Goal: Task Accomplishment & Management: Manage account settings

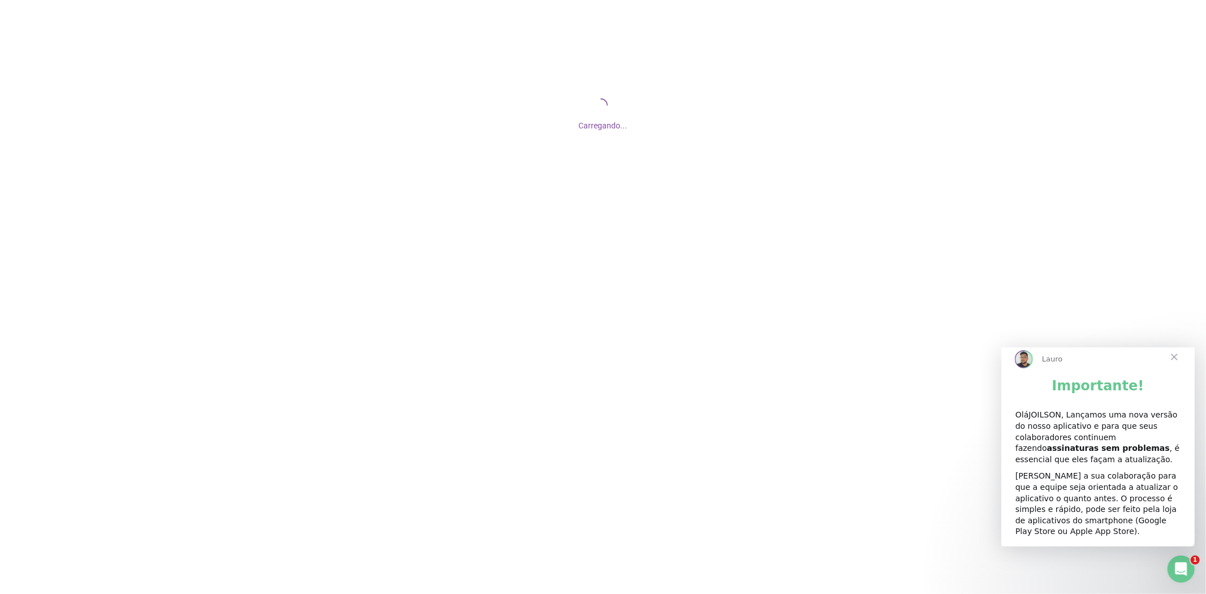
click at [1173, 364] on span "Fechar" at bounding box center [1174, 357] width 41 height 41
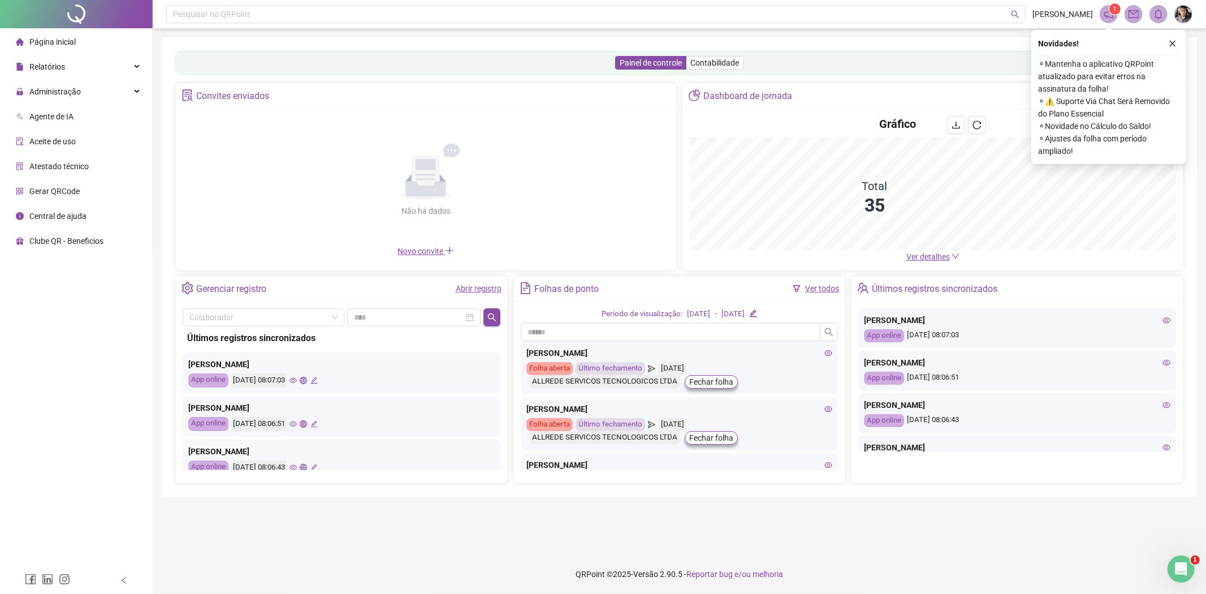
click at [368, 556] on footer "QRPoint © 2025 - Versão 2.90.5 - Reportar bug e/ou melhoria" at bounding box center [680, 574] width 1054 height 40
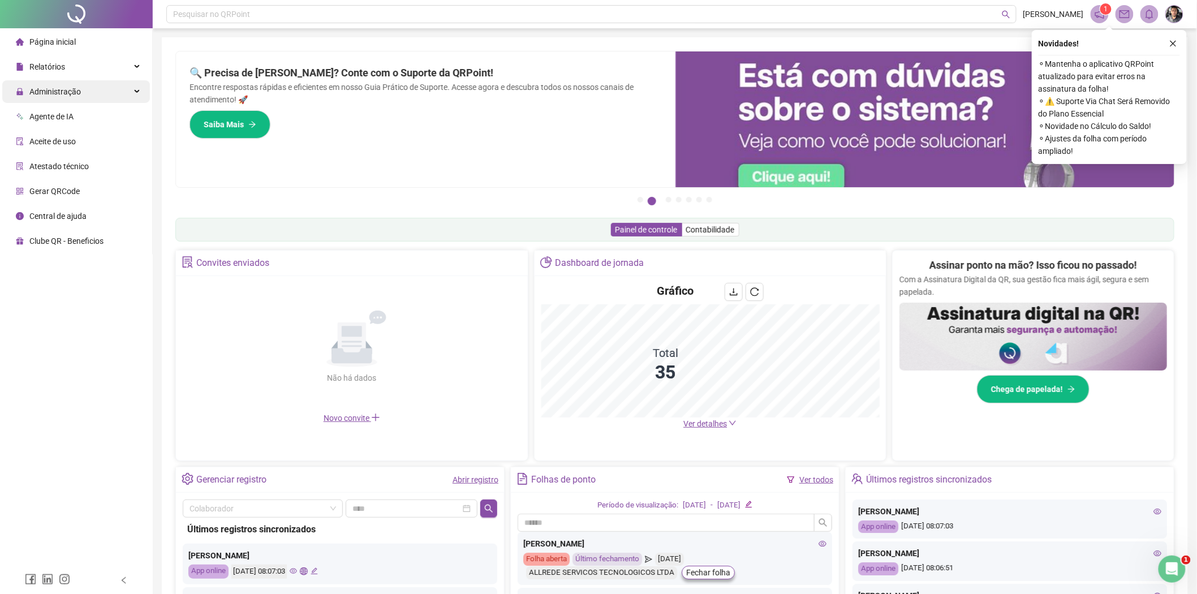
click at [119, 91] on div "Administração" at bounding box center [76, 91] width 148 height 23
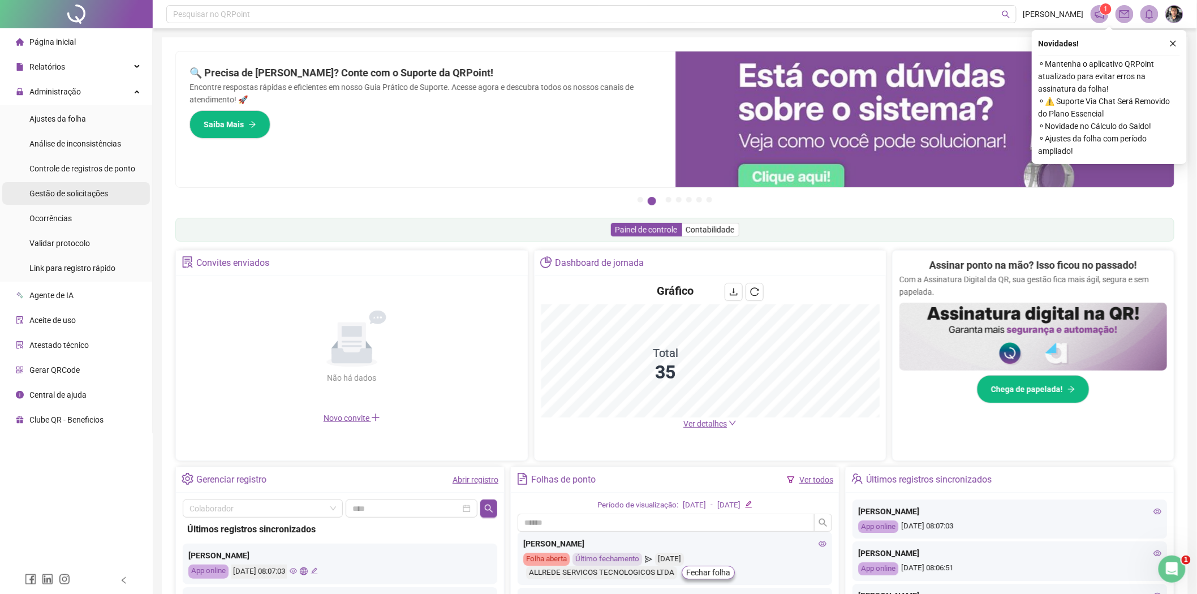
click at [84, 194] on span "Gestão de solicitações" at bounding box center [68, 193] width 79 height 9
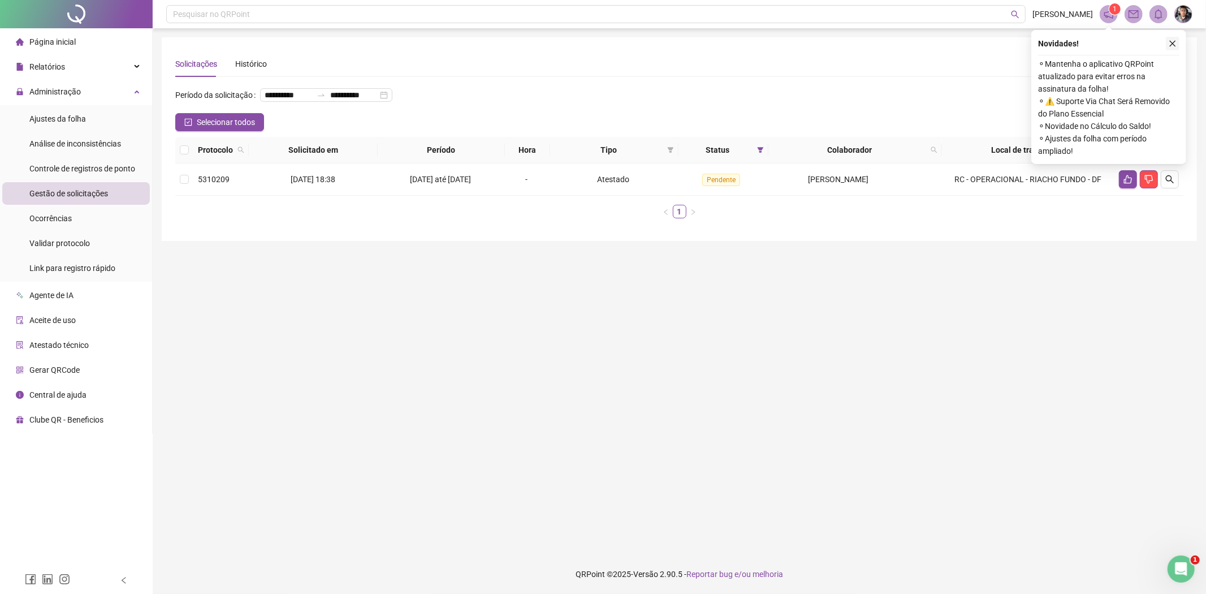
click at [1169, 44] on icon "close" at bounding box center [1173, 44] width 8 height 8
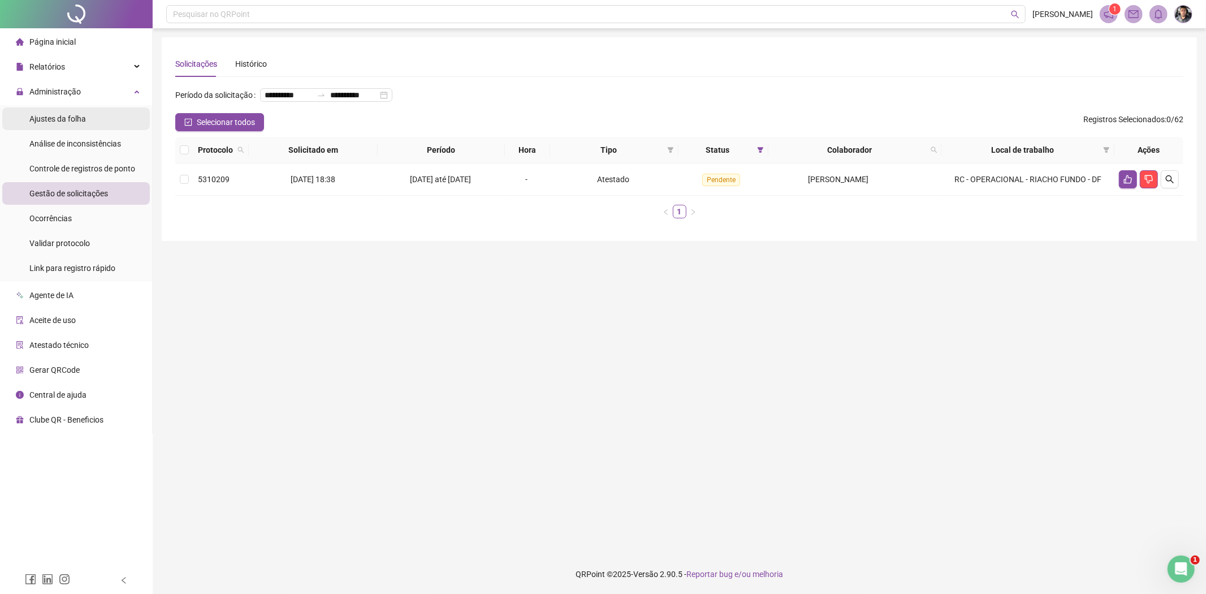
click at [67, 119] on span "Ajustes da folha" at bounding box center [57, 118] width 57 height 9
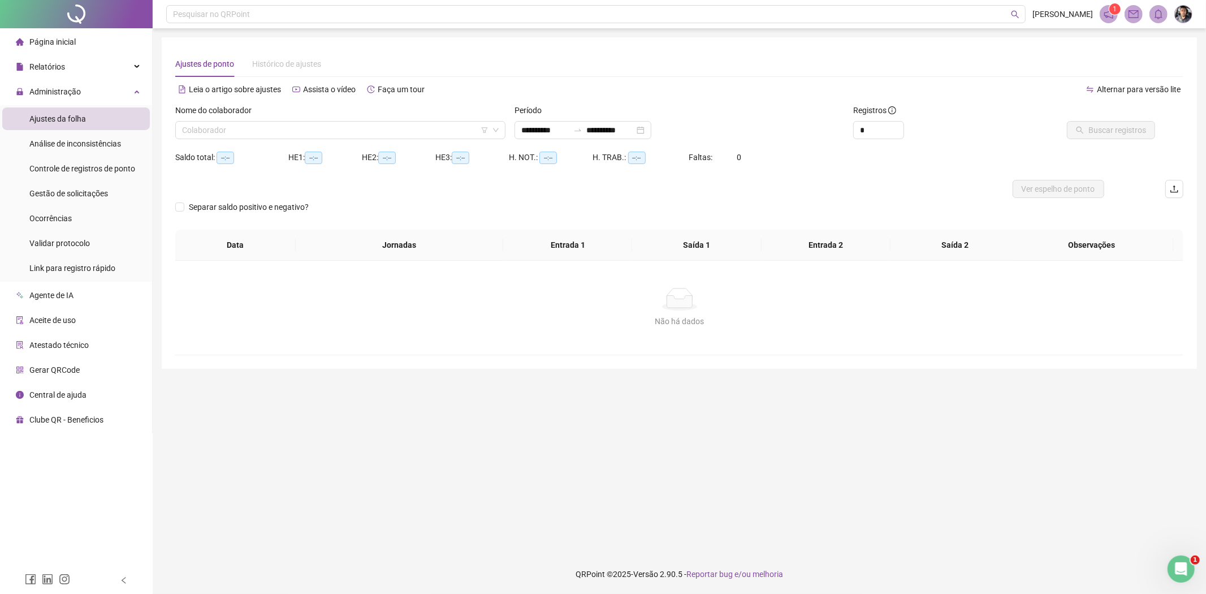
type input "**********"
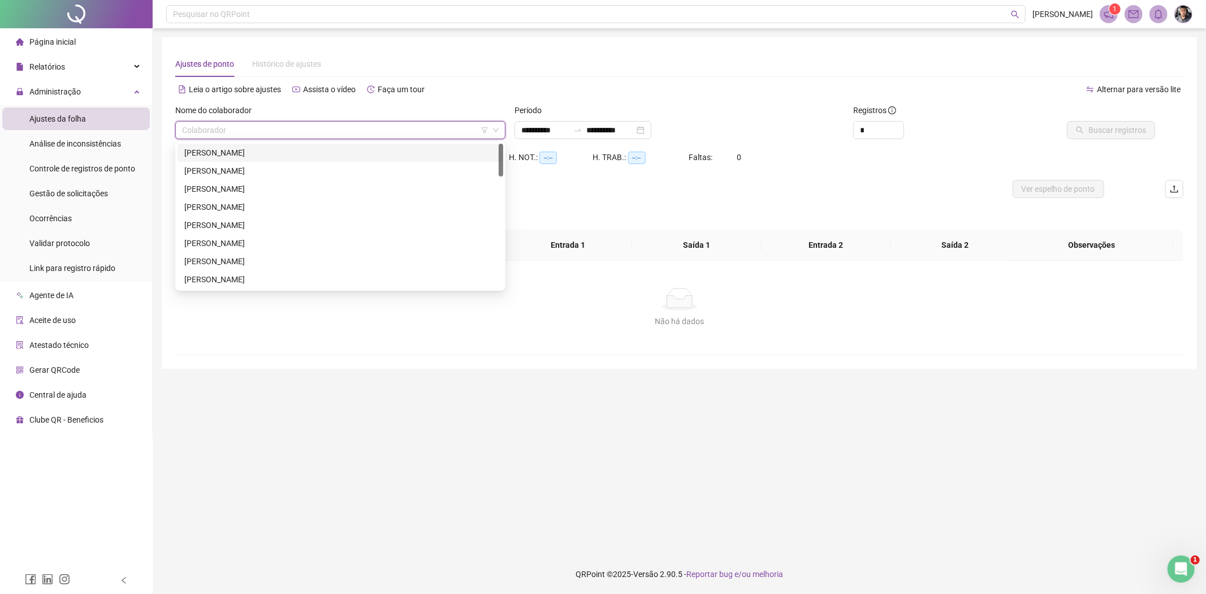
click at [352, 132] on input "search" at bounding box center [335, 130] width 307 height 17
click at [238, 154] on div "[PERSON_NAME]" at bounding box center [340, 152] width 312 height 12
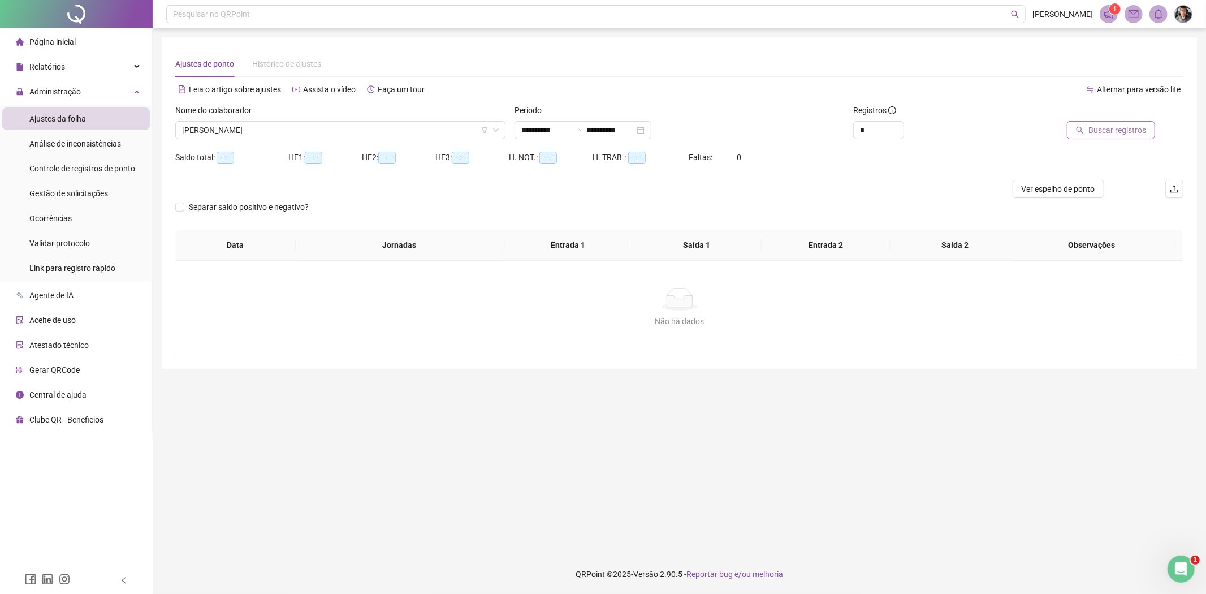
click at [1117, 128] on span "Buscar registros" at bounding box center [1118, 130] width 58 height 12
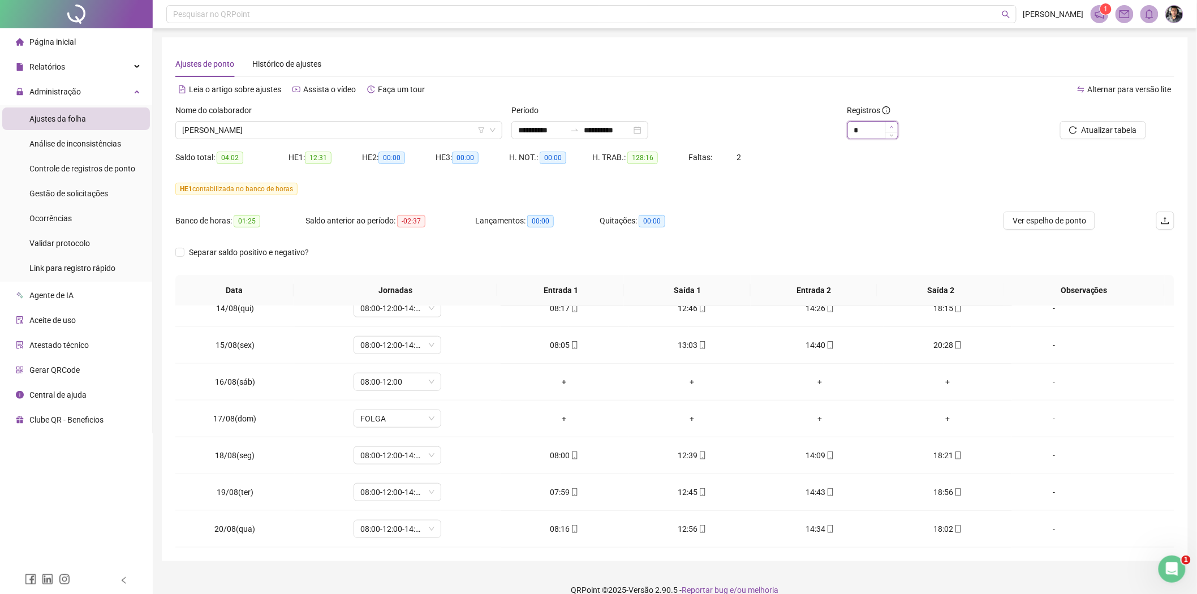
click at [895, 124] on span "Increase Value" at bounding box center [891, 127] width 12 height 10
type input "*"
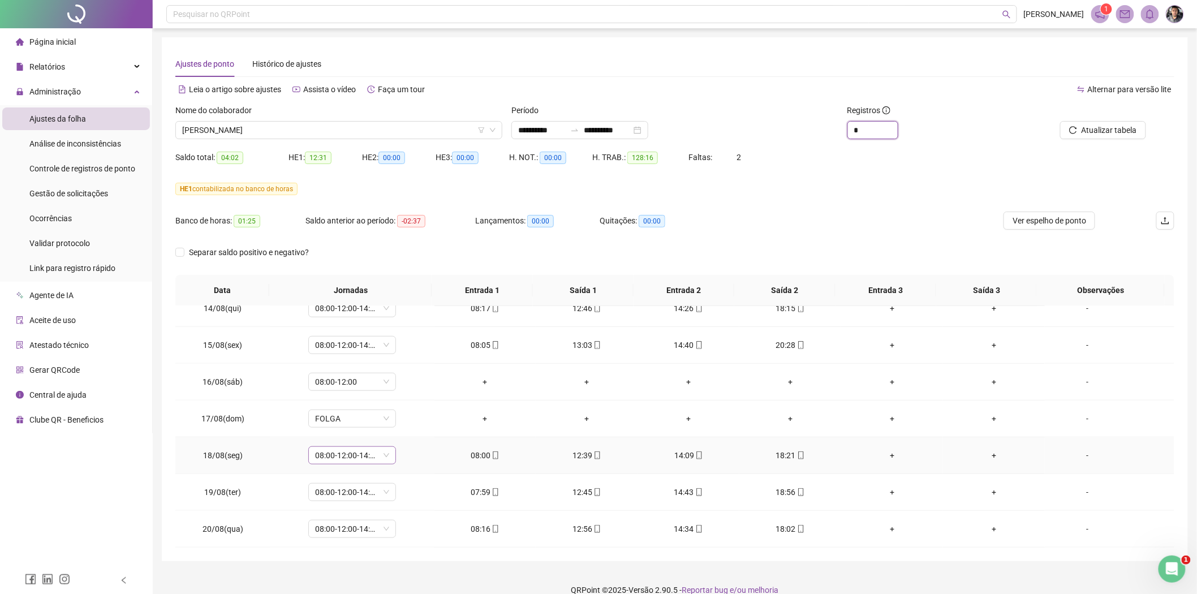
scroll to position [15, 0]
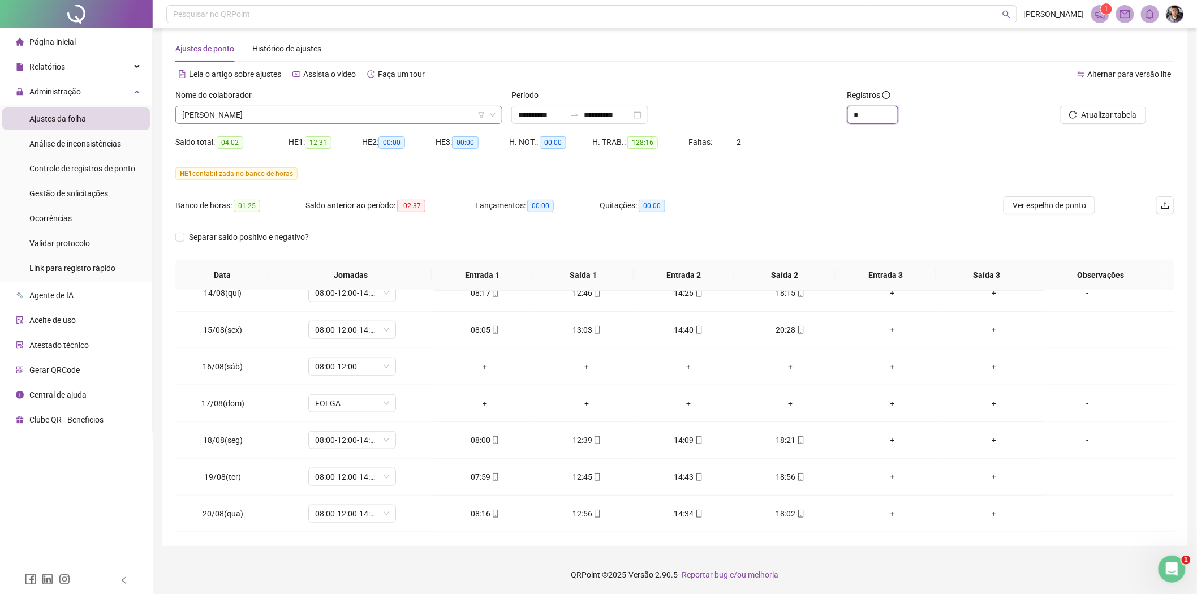
click at [422, 112] on span "[PERSON_NAME]" at bounding box center [338, 114] width 313 height 17
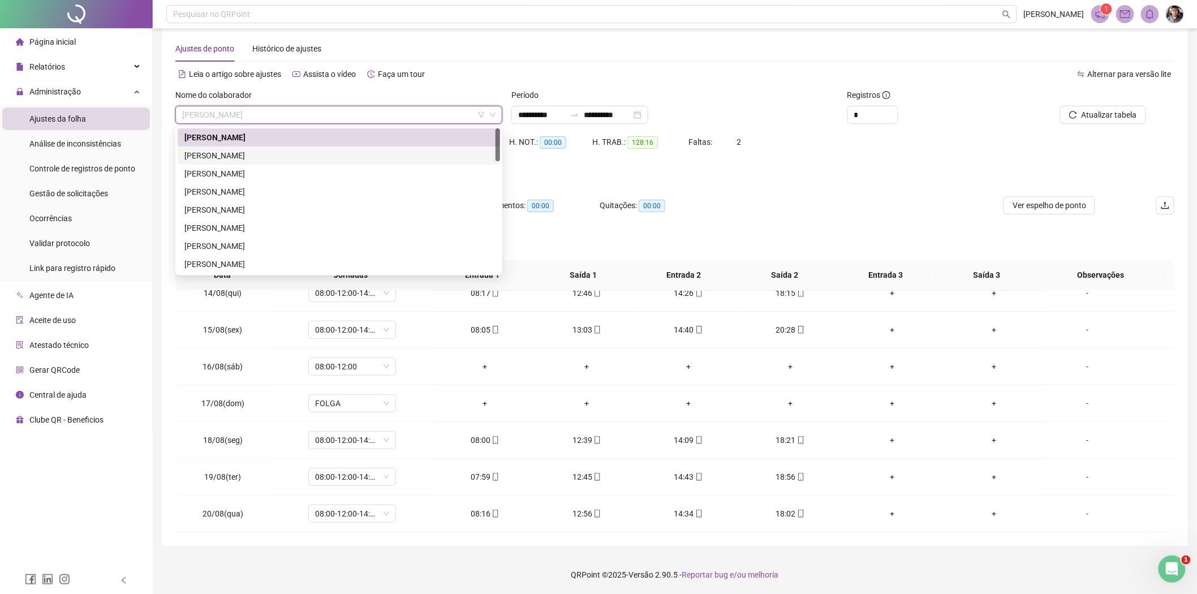
click at [245, 157] on div "[PERSON_NAME]" at bounding box center [338, 155] width 309 height 12
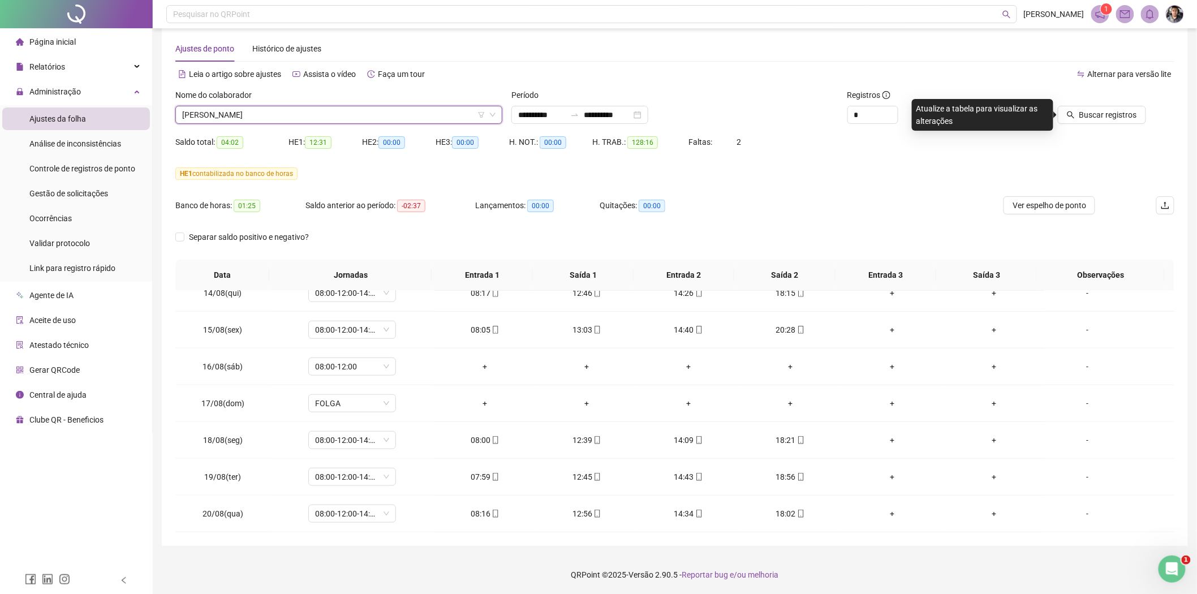
click at [1089, 126] on div "Buscar registros" at bounding box center [1095, 111] width 168 height 44
click at [1087, 117] on span "Buscar registros" at bounding box center [1108, 115] width 58 height 12
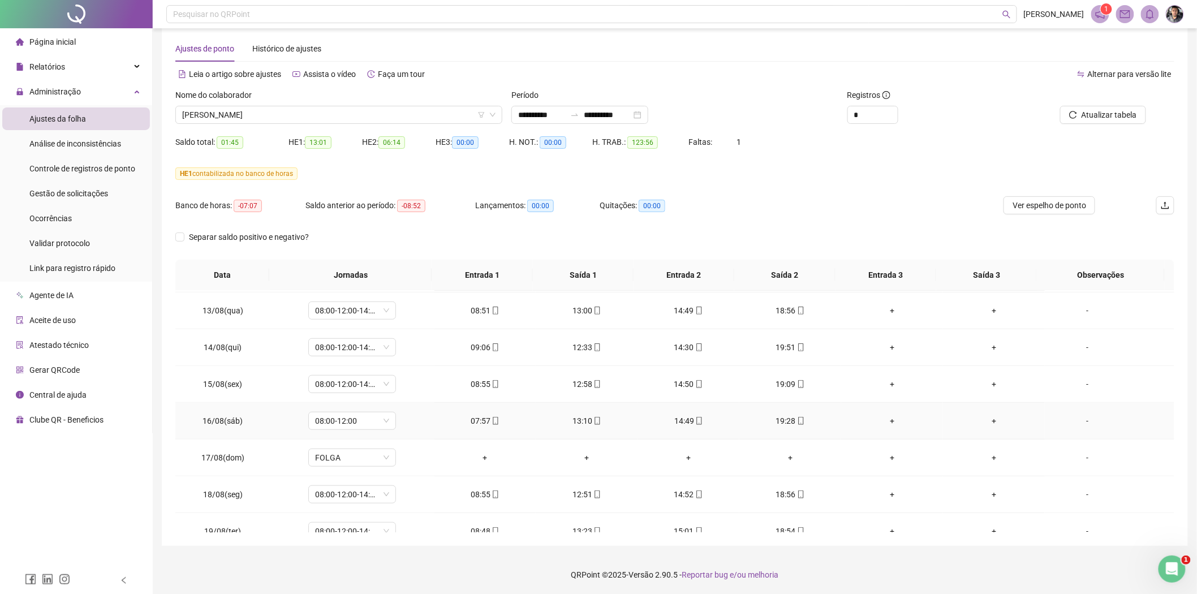
scroll to position [495, 0]
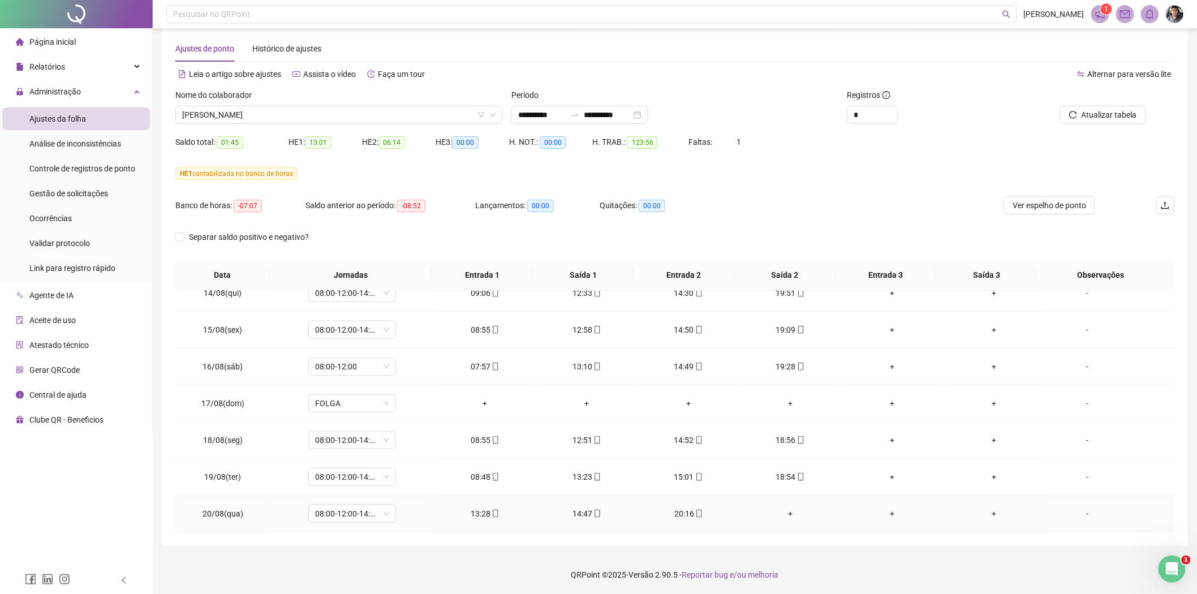
click at [787, 513] on div "+" at bounding box center [790, 513] width 84 height 12
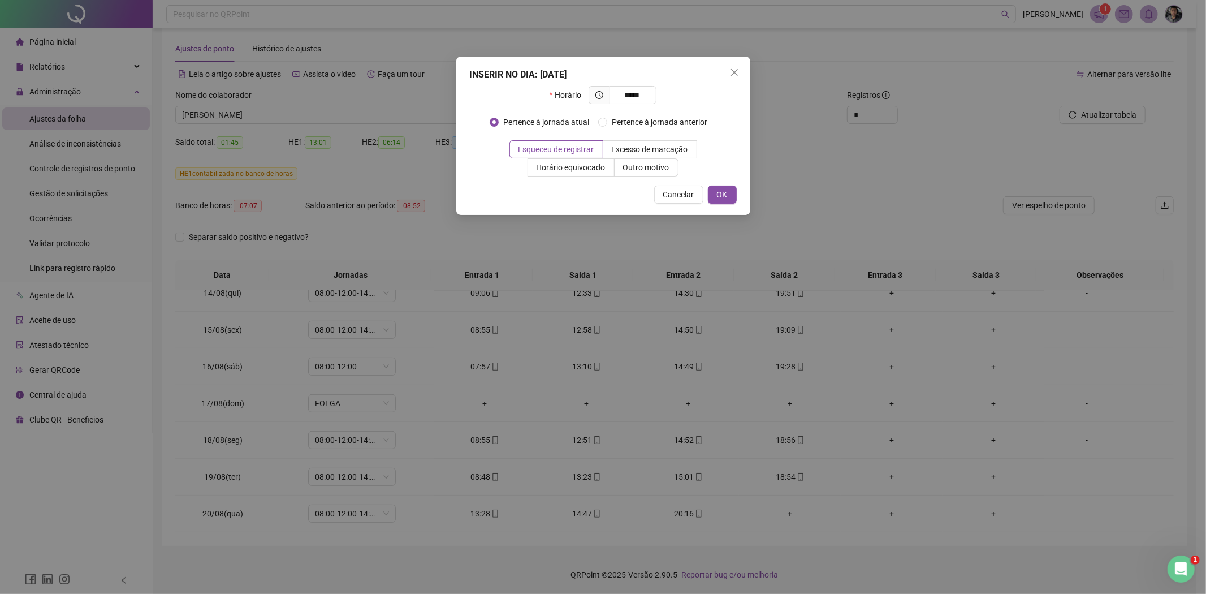
type input "*****"
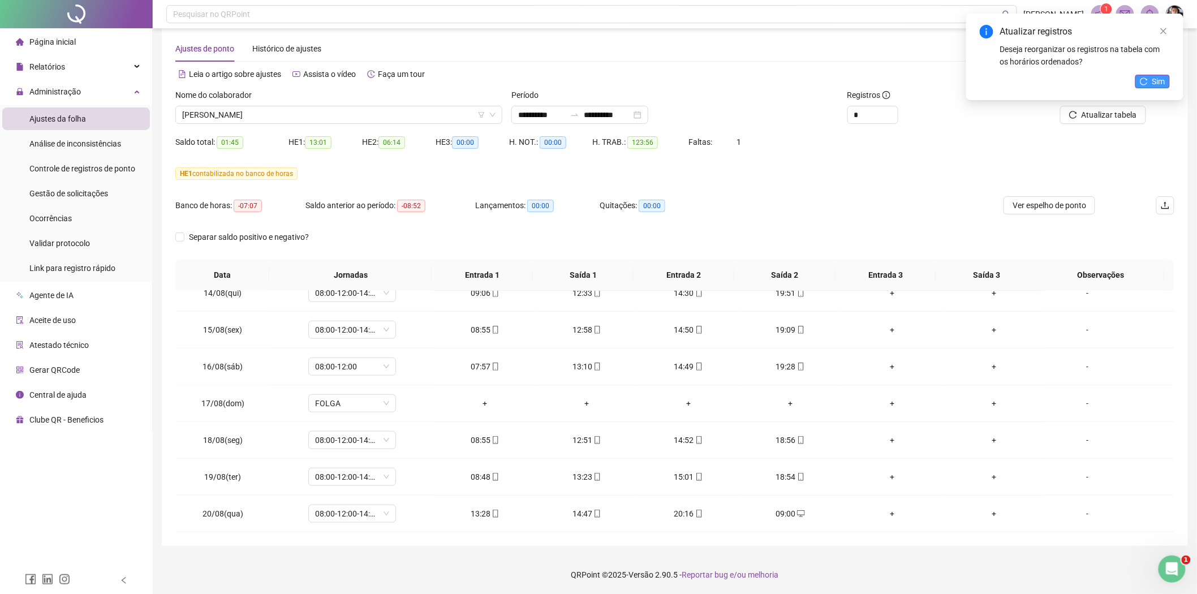
click at [1152, 75] on span "Sim" at bounding box center [1158, 81] width 13 height 12
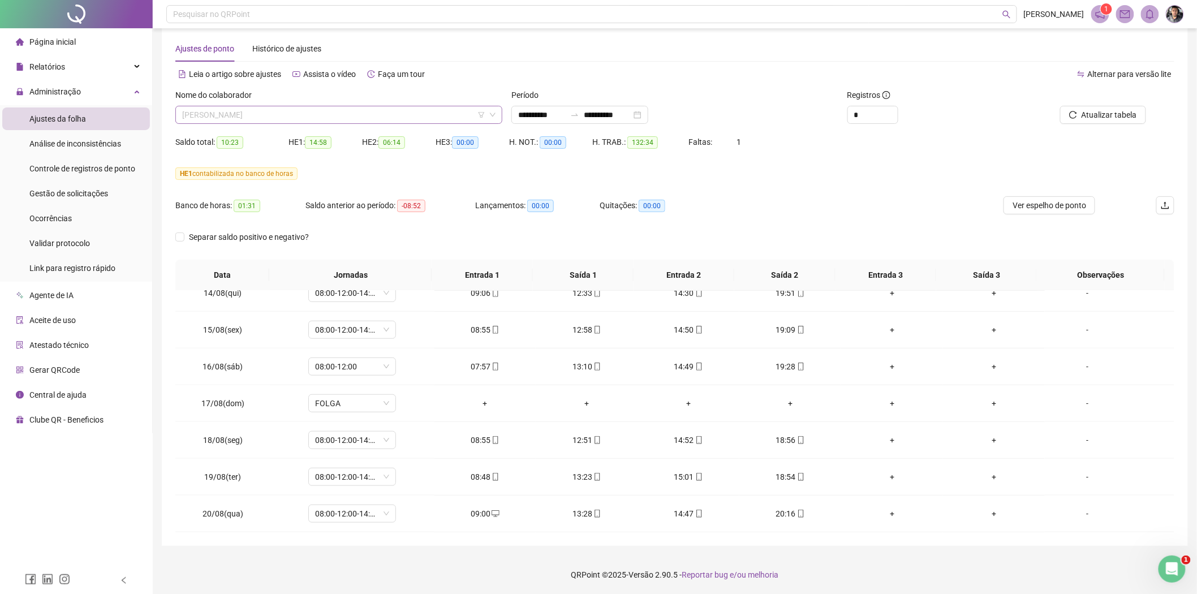
click at [327, 119] on span "[PERSON_NAME]" at bounding box center [338, 114] width 313 height 17
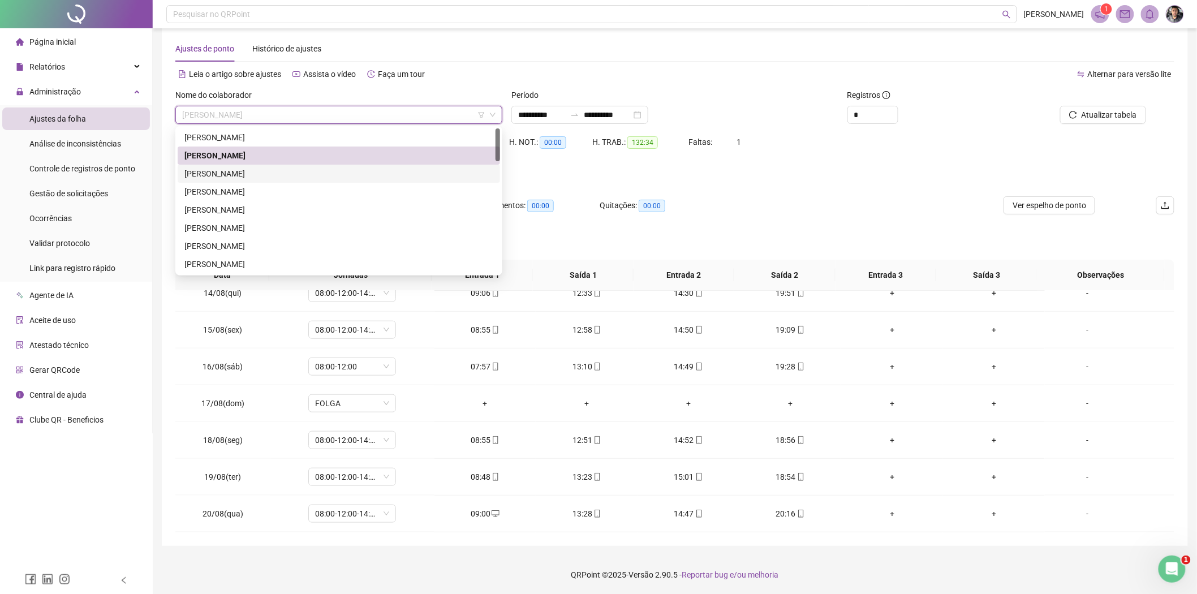
click at [230, 173] on div "[PERSON_NAME]" at bounding box center [338, 173] width 309 height 12
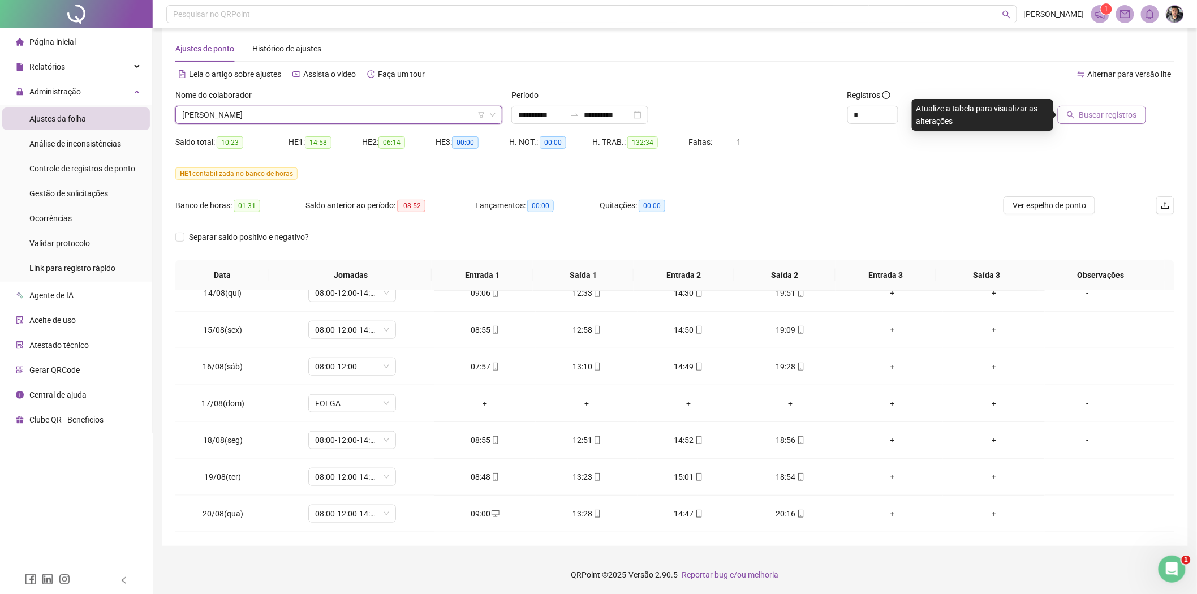
click at [1092, 120] on span "Buscar registros" at bounding box center [1108, 115] width 58 height 12
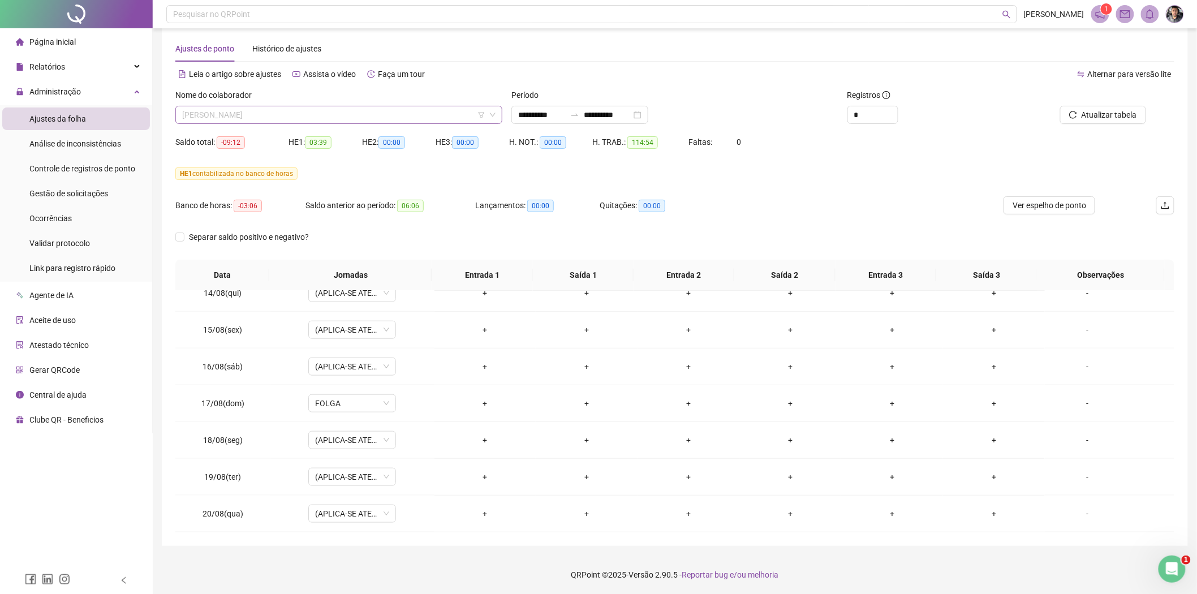
click at [333, 112] on span "[PERSON_NAME]" at bounding box center [338, 114] width 313 height 17
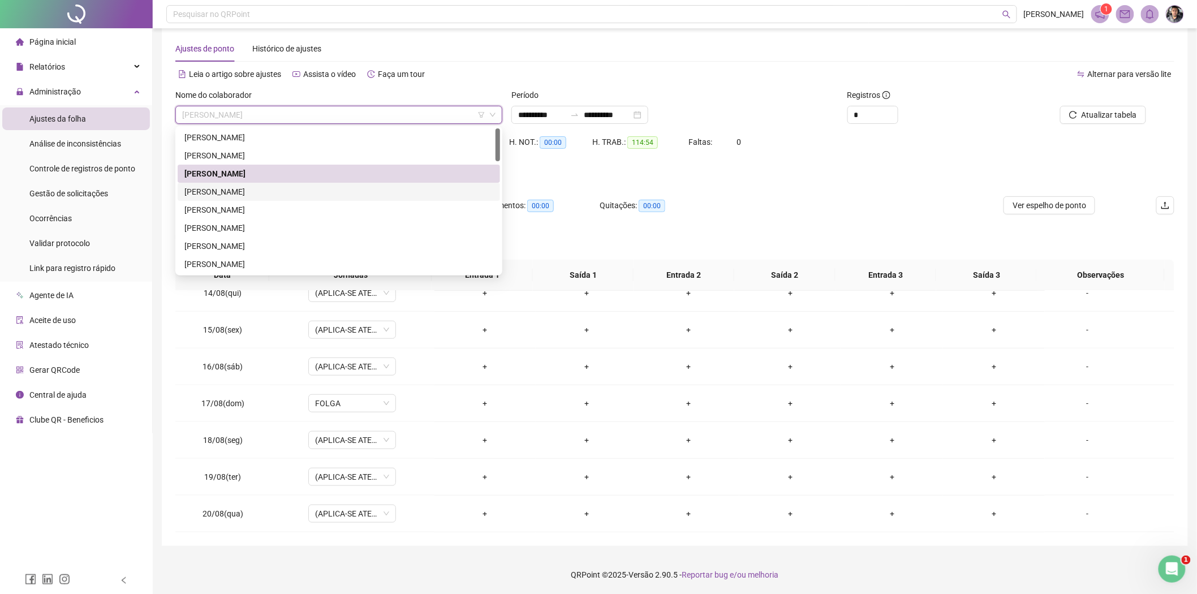
click at [253, 193] on div "[PERSON_NAME]" at bounding box center [338, 192] width 309 height 12
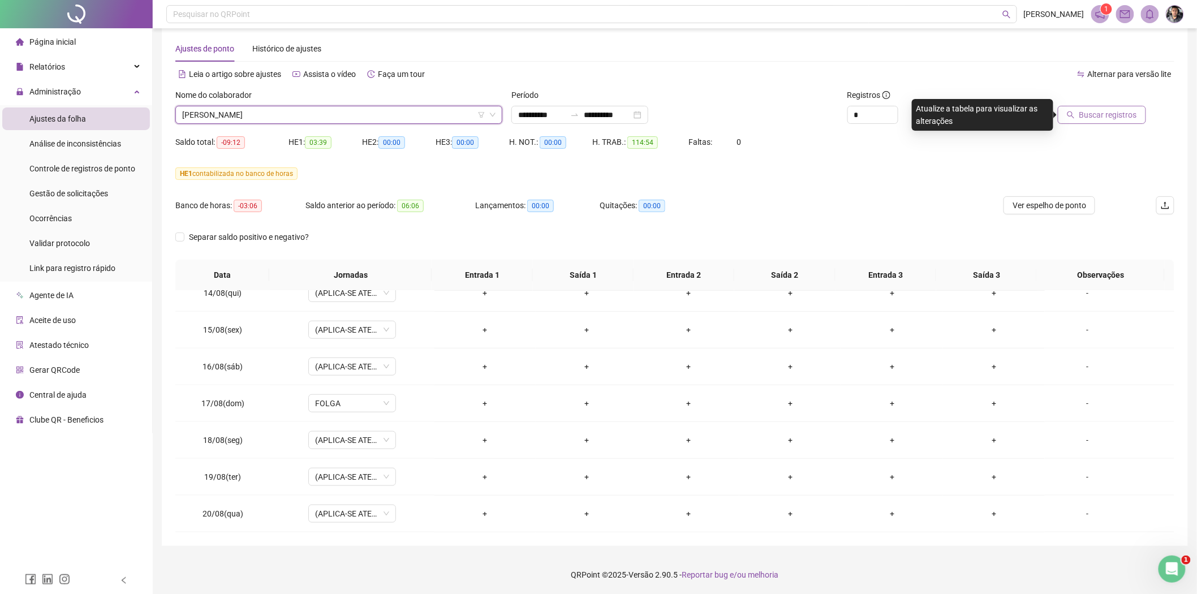
click at [1109, 122] on button "Buscar registros" at bounding box center [1102, 115] width 88 height 18
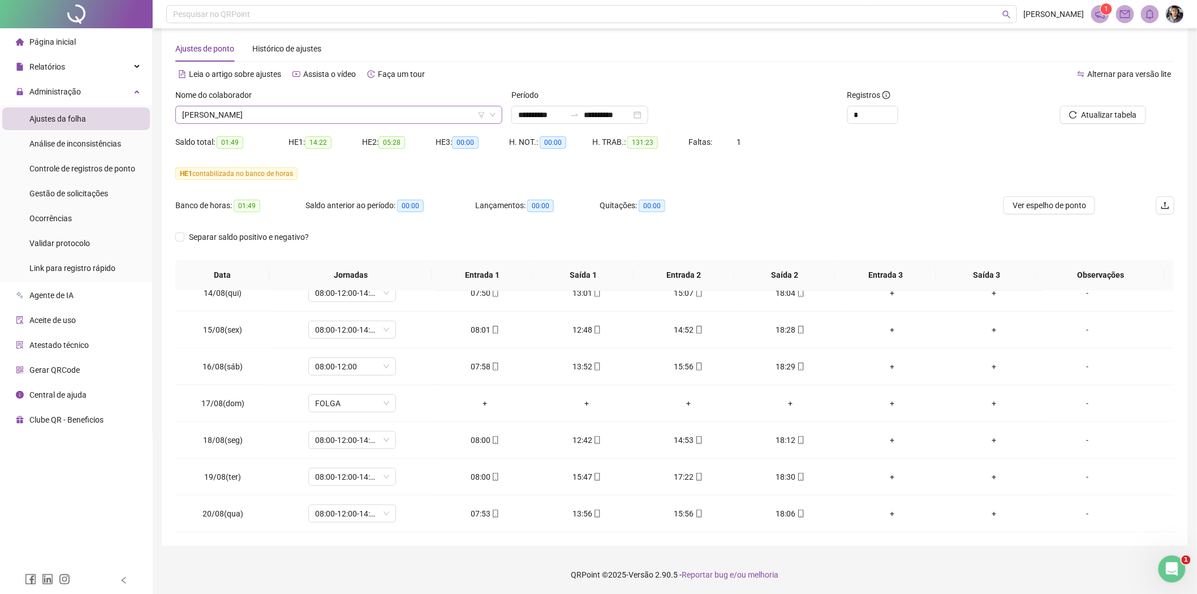
click at [324, 113] on span "[PERSON_NAME]" at bounding box center [338, 114] width 313 height 17
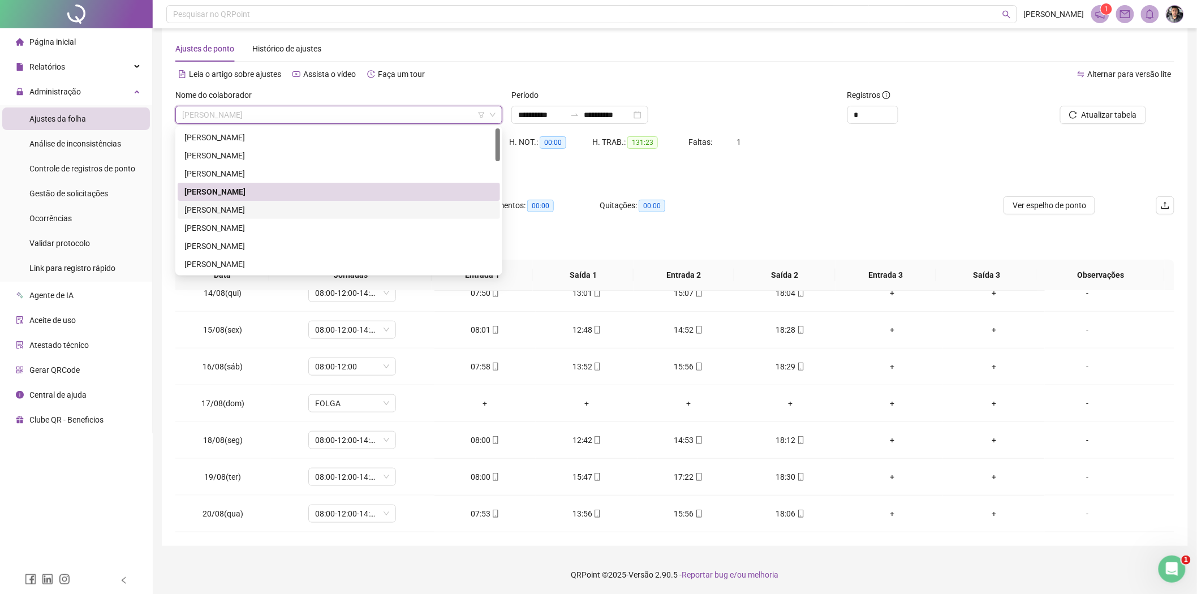
click at [242, 208] on div "[PERSON_NAME]" at bounding box center [338, 210] width 309 height 12
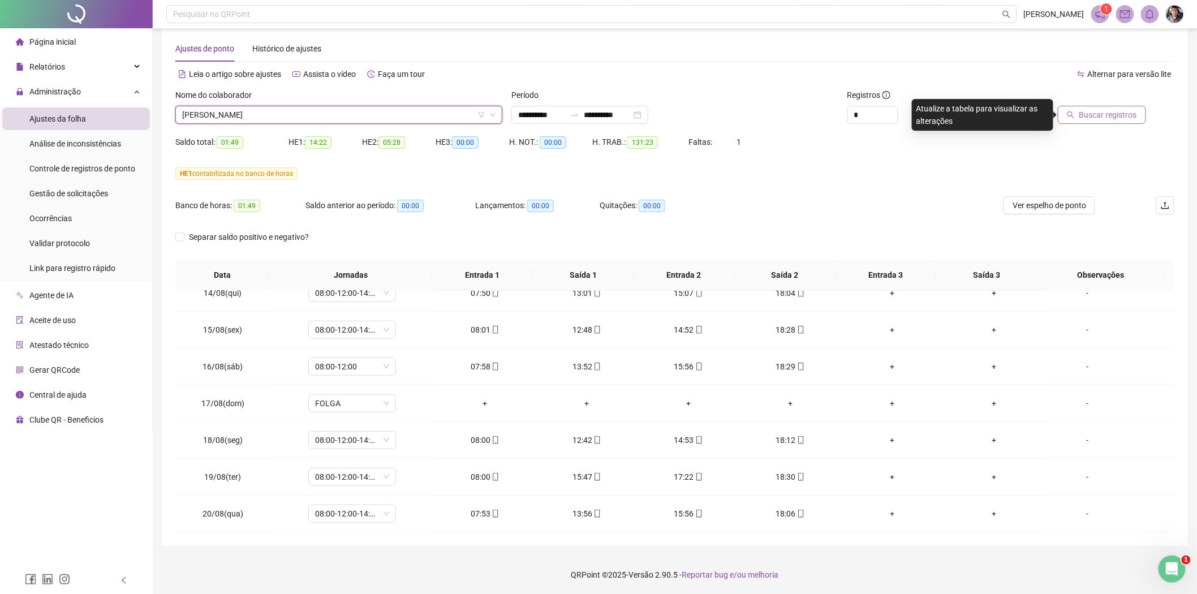
click at [1087, 109] on span "Buscar registros" at bounding box center [1108, 115] width 58 height 12
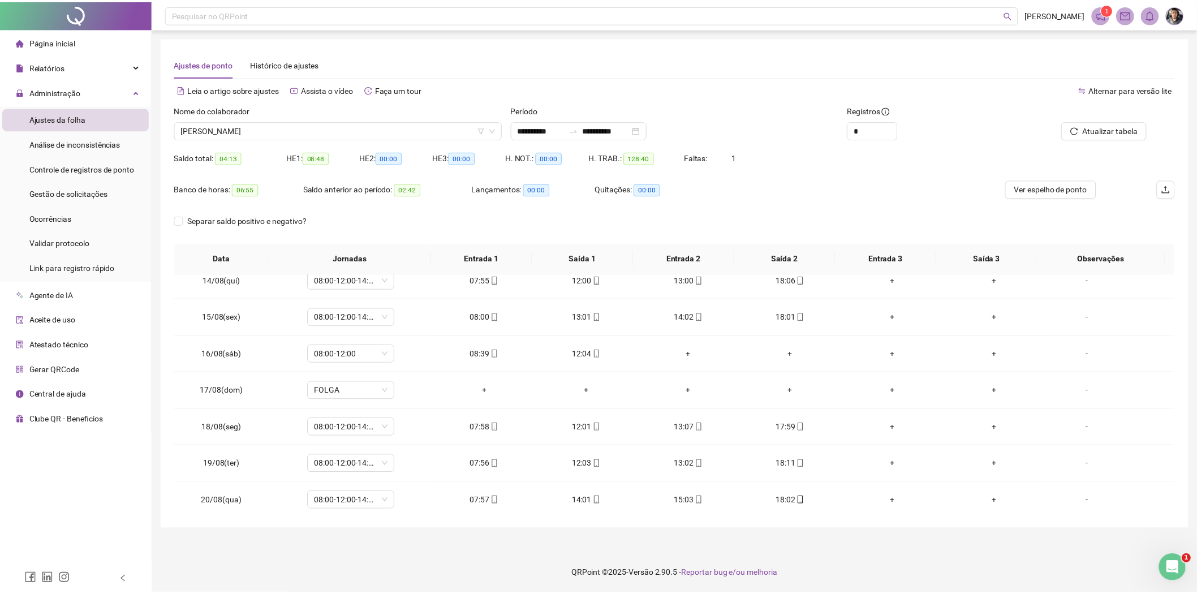
scroll to position [494, 0]
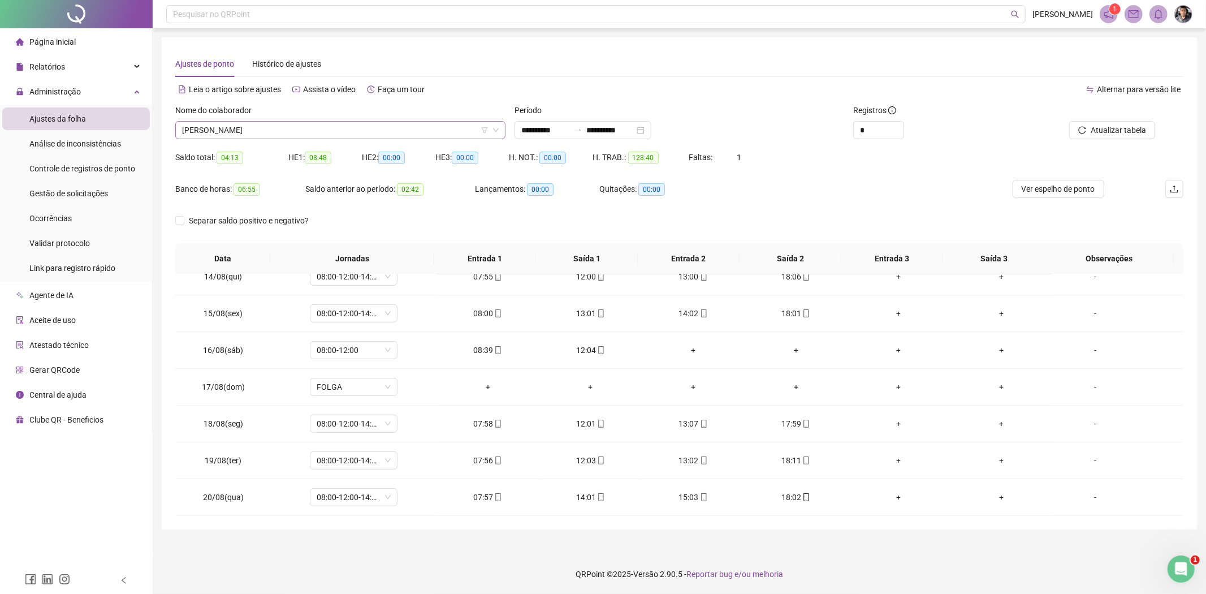
drag, startPoint x: 331, startPoint y: 128, endPoint x: 328, endPoint y: 140, distance: 12.9
click at [331, 128] on span "[PERSON_NAME]" at bounding box center [340, 130] width 317 height 17
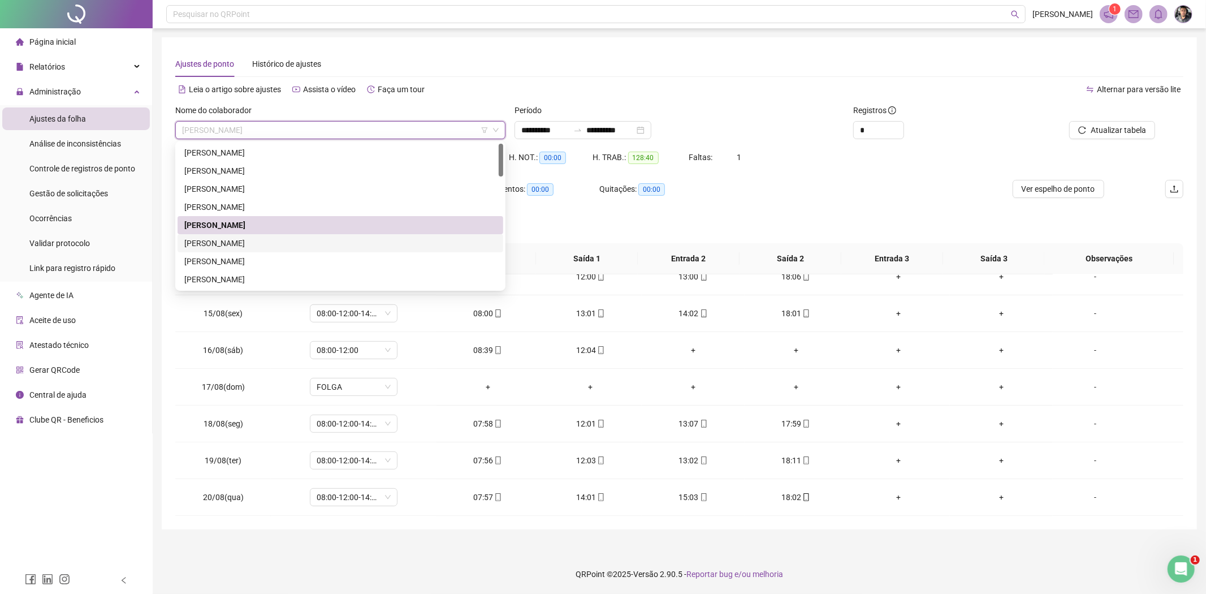
click at [235, 238] on div "[PERSON_NAME]" at bounding box center [340, 243] width 312 height 12
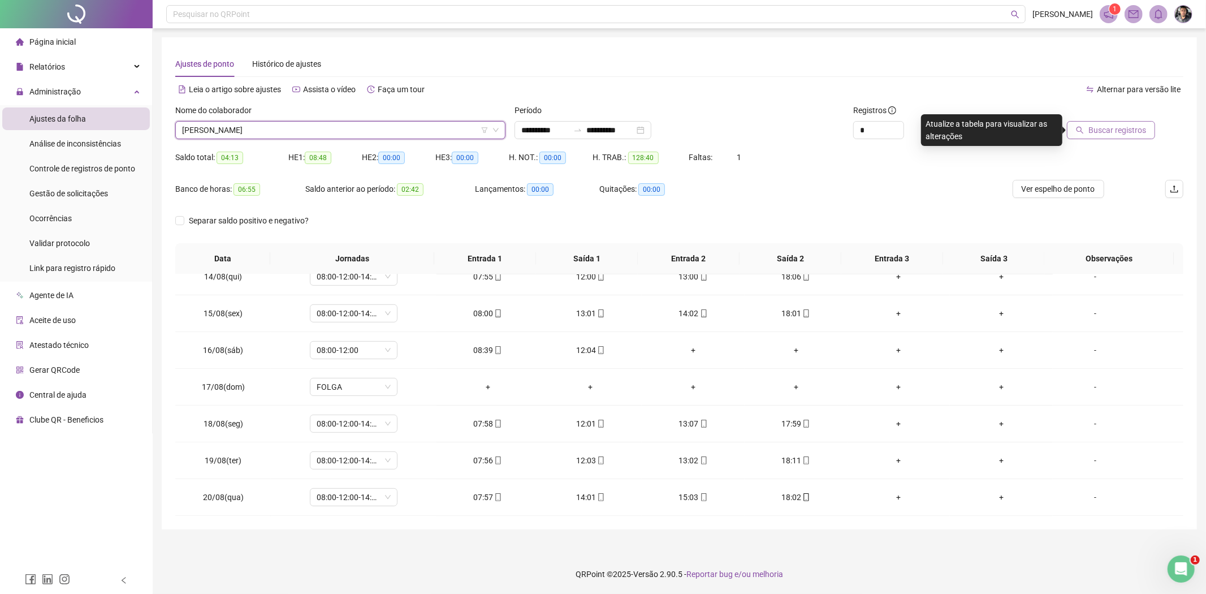
click at [1092, 133] on span "Buscar registros" at bounding box center [1118, 130] width 58 height 12
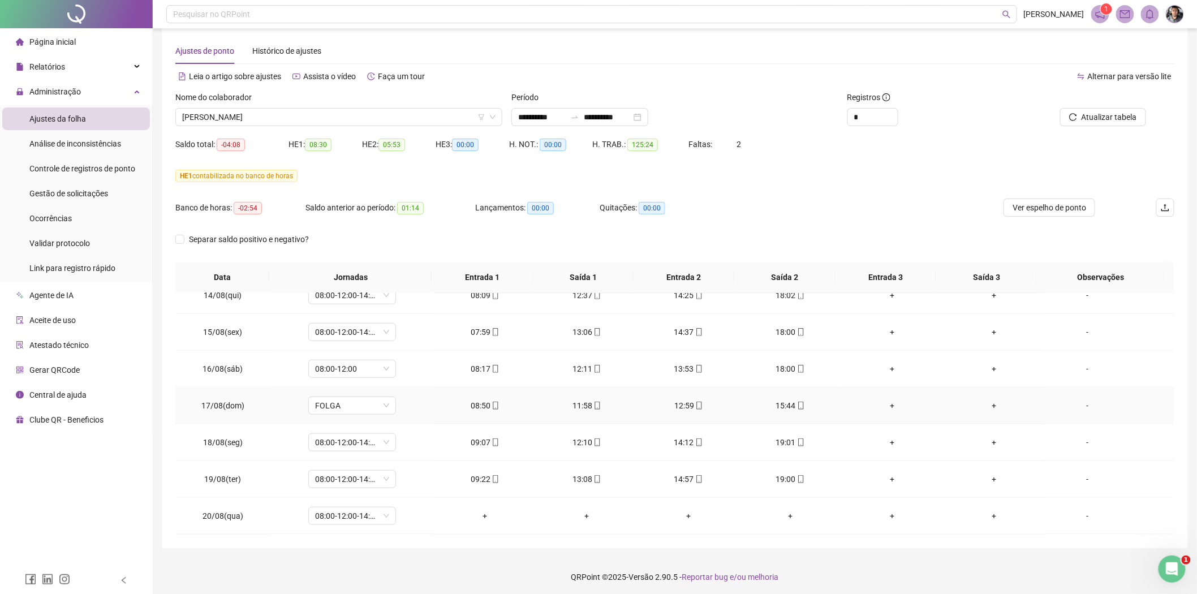
scroll to position [15, 0]
click at [385, 516] on span "08:00-12:00-14:00-18:00" at bounding box center [352, 513] width 74 height 17
type input "*****"
click at [349, 488] on div "Folga compensatória" at bounding box center [359, 490] width 75 height 12
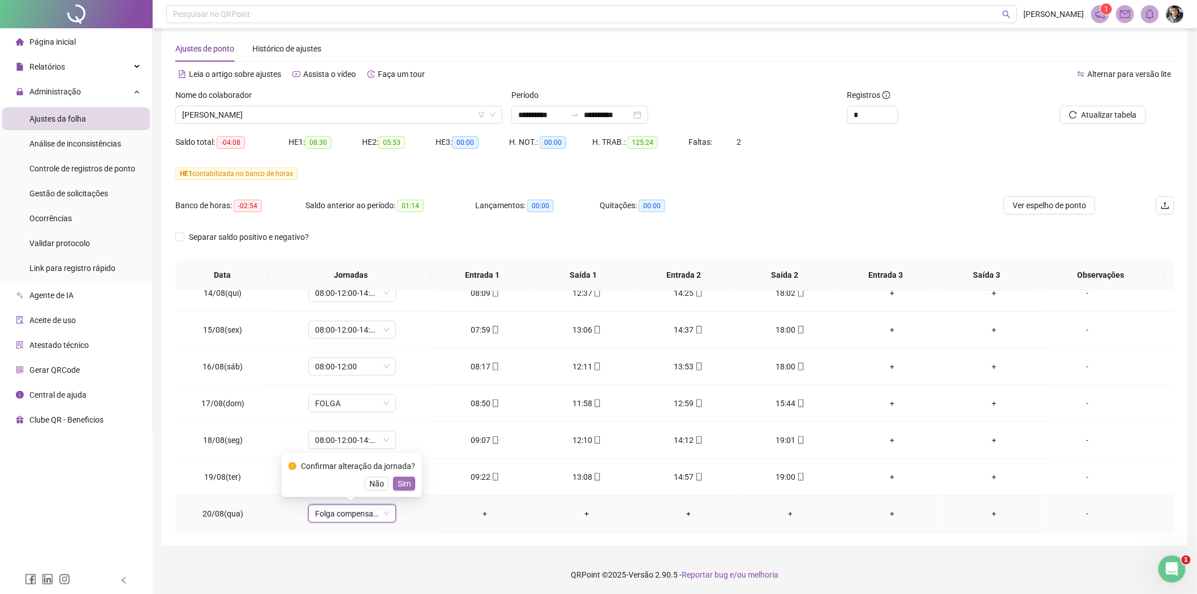
click at [407, 482] on span "Sim" at bounding box center [404, 483] width 13 height 12
click at [1109, 115] on span "Atualizar tabela" at bounding box center [1108, 115] width 55 height 12
click at [370, 120] on span "[PERSON_NAME]" at bounding box center [338, 114] width 313 height 17
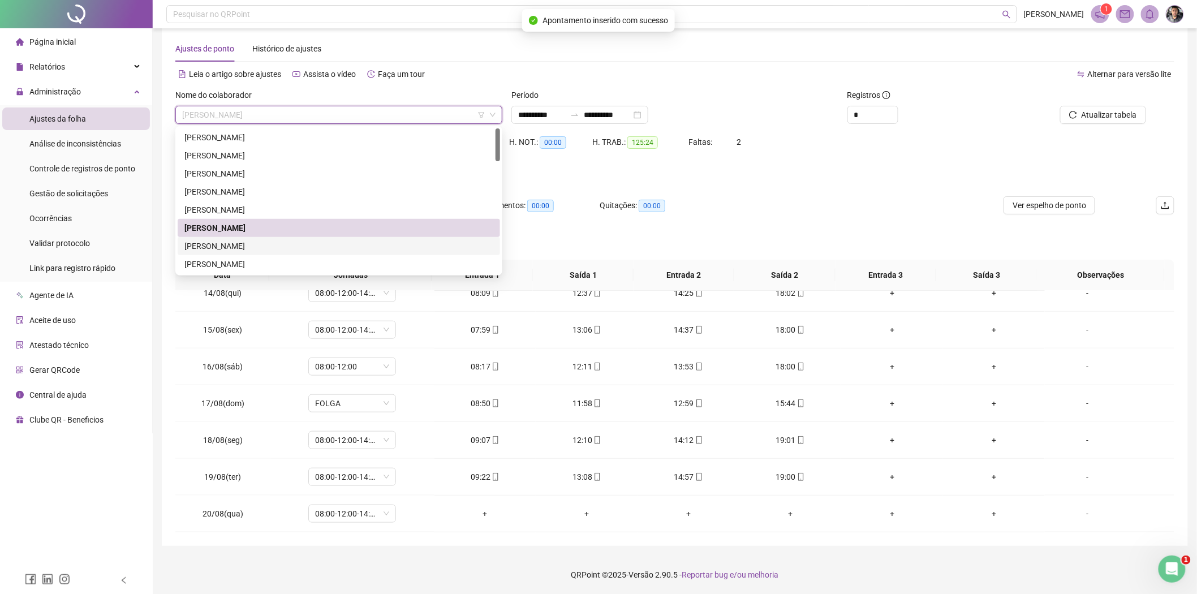
click at [334, 245] on div "[PERSON_NAME]" at bounding box center [338, 246] width 309 height 12
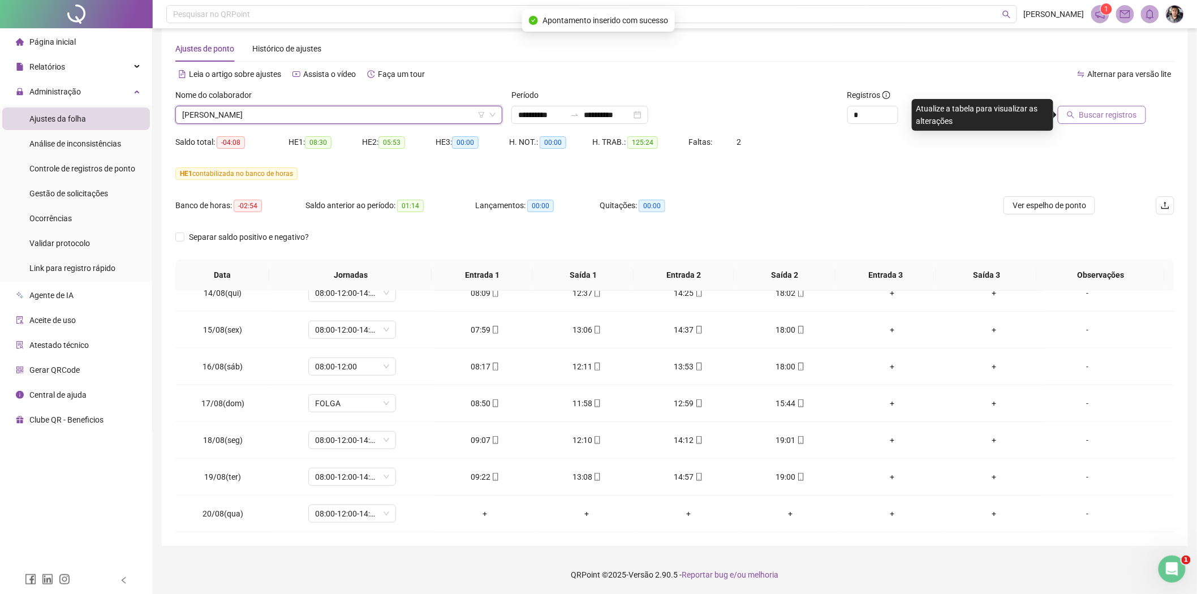
click at [1123, 109] on span "Buscar registros" at bounding box center [1108, 115] width 58 height 12
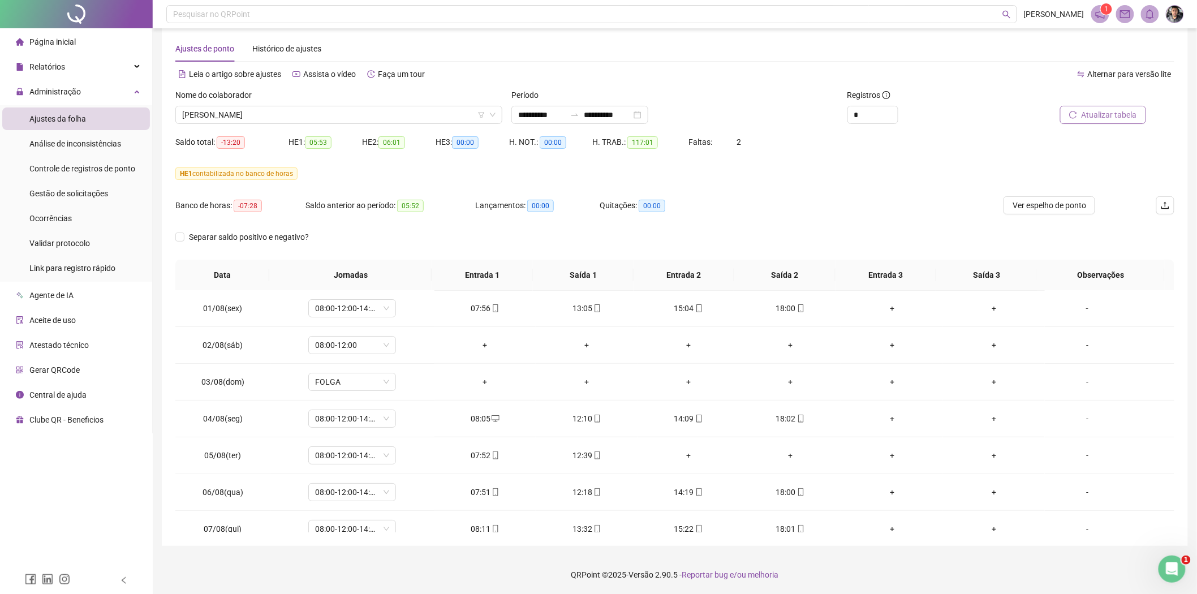
scroll to position [0, 0]
click at [365, 106] on span "[PERSON_NAME]" at bounding box center [338, 114] width 313 height 17
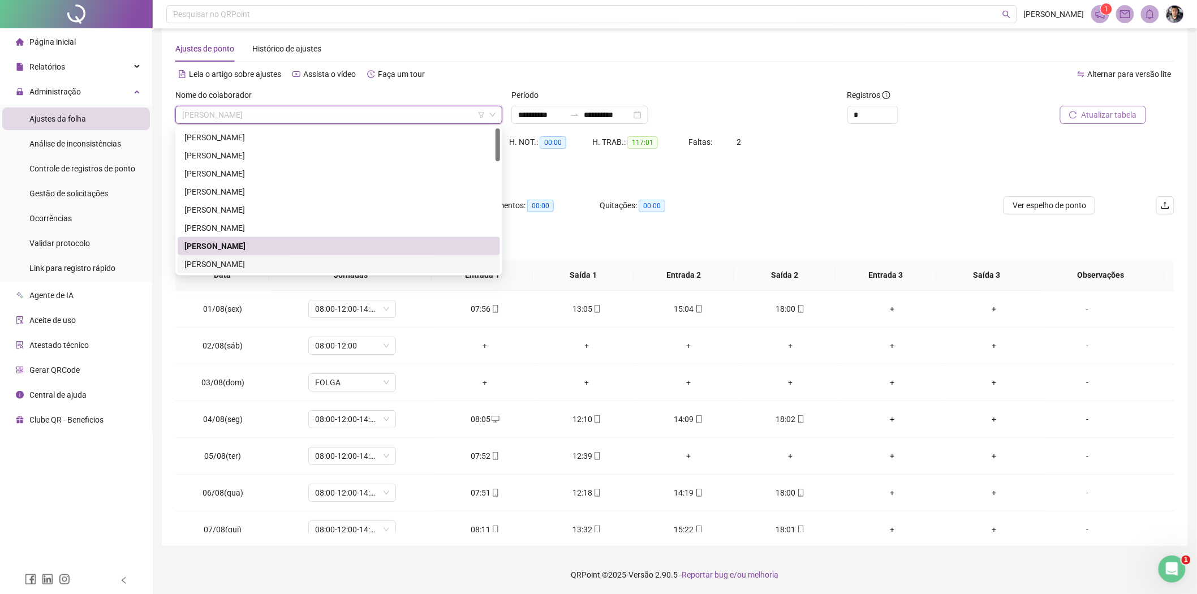
drag, startPoint x: 246, startPoint y: 261, endPoint x: 460, endPoint y: 288, distance: 215.6
click at [245, 261] on div "[PERSON_NAME]" at bounding box center [338, 264] width 309 height 12
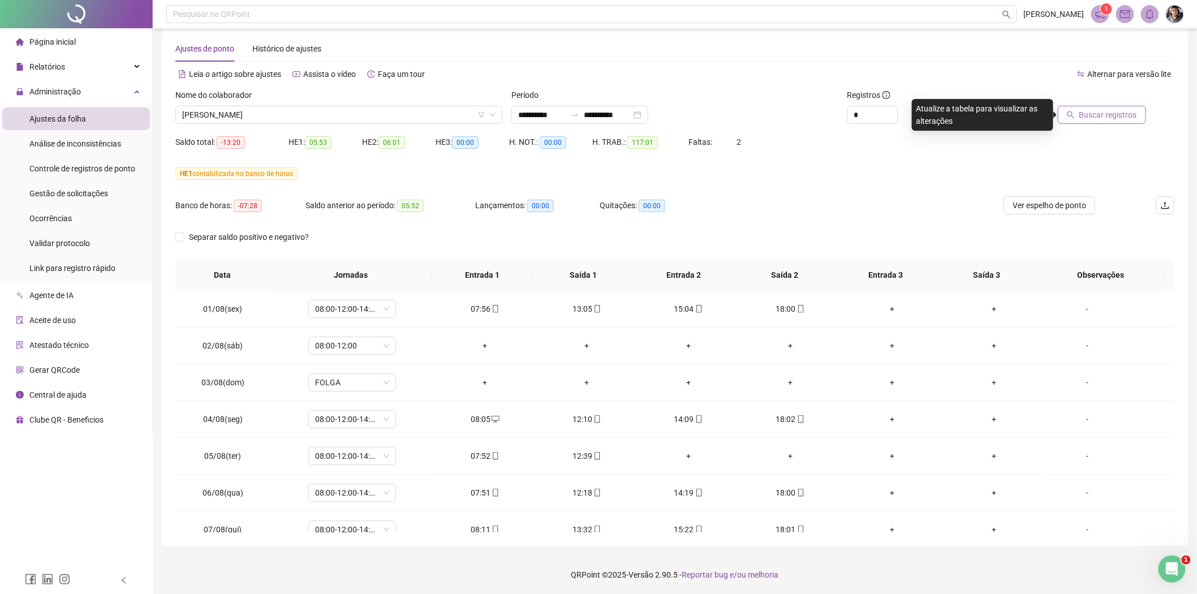
click at [1113, 114] on span "Buscar registros" at bounding box center [1108, 115] width 58 height 12
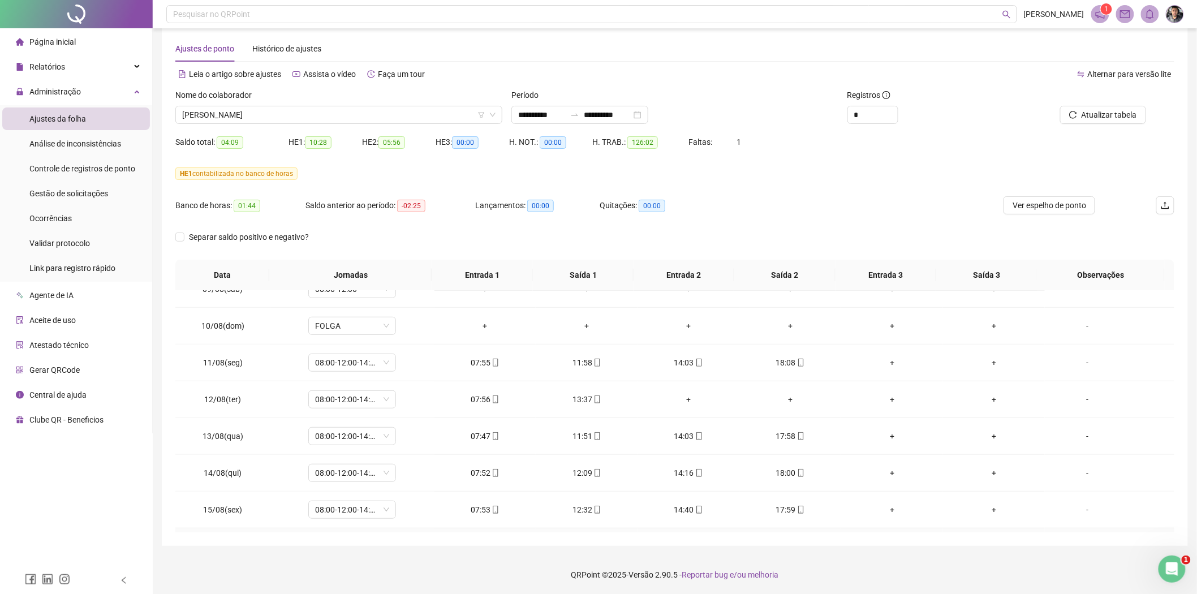
scroll to position [307, 0]
click at [321, 111] on span "[PERSON_NAME]" at bounding box center [338, 114] width 313 height 17
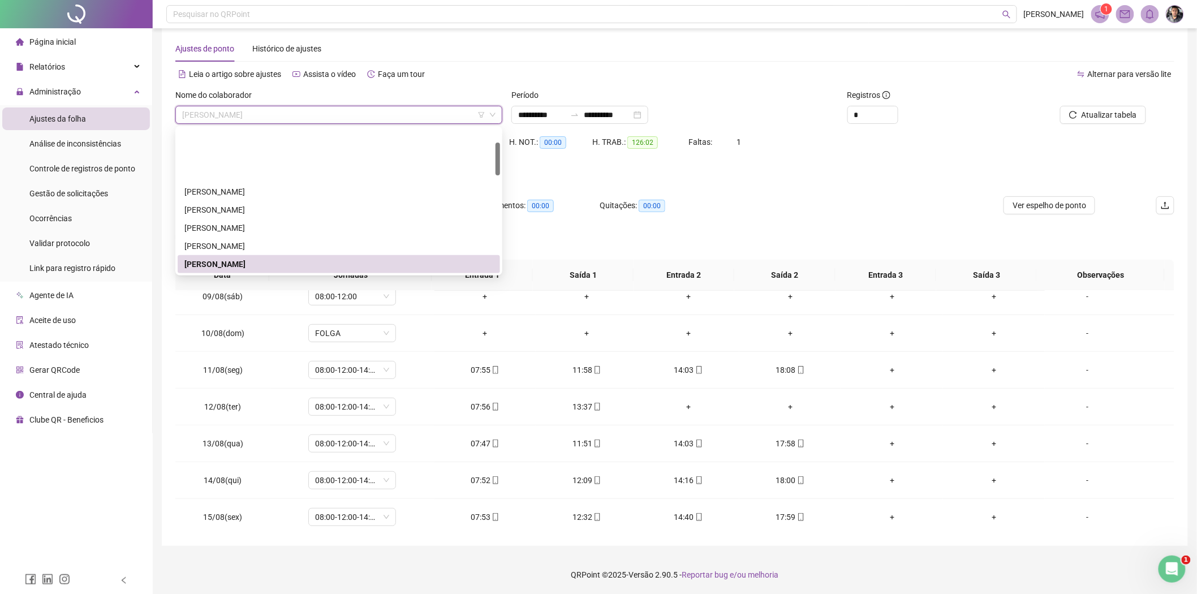
scroll to position [63, 0]
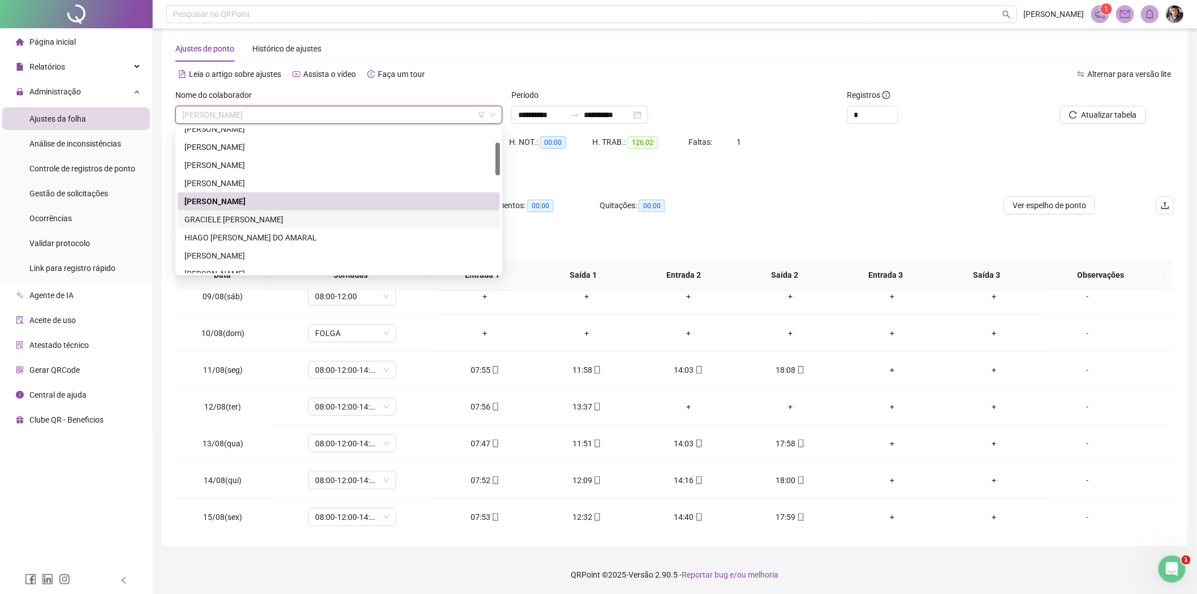
click at [256, 219] on div "GRACIELE [PERSON_NAME]" at bounding box center [338, 219] width 309 height 12
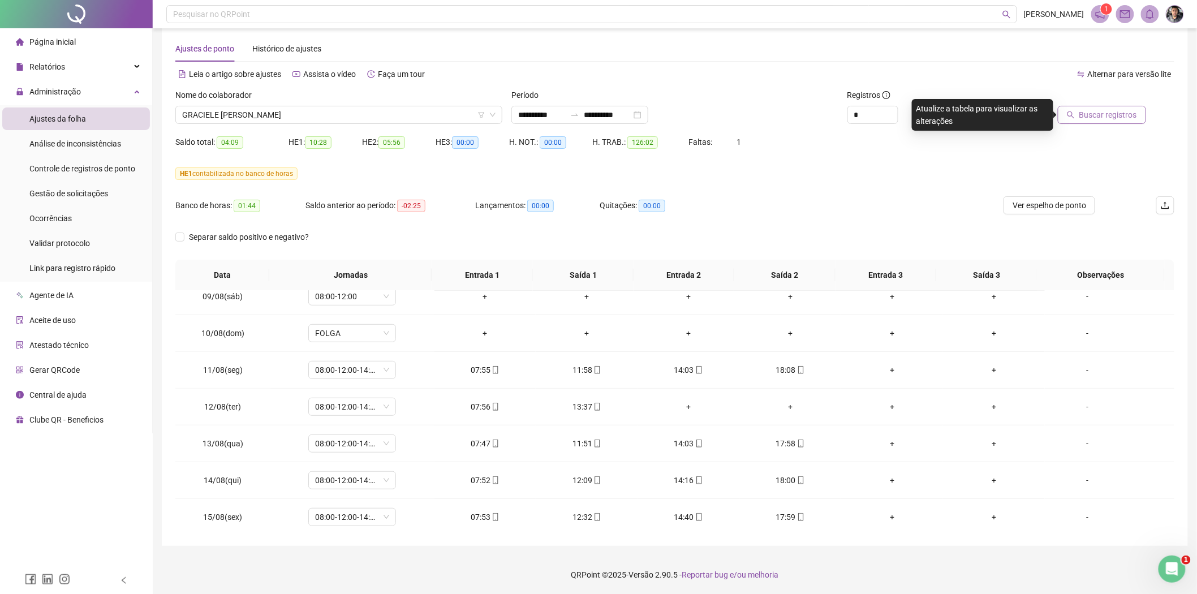
click at [1065, 111] on button "Buscar registros" at bounding box center [1102, 115] width 88 height 18
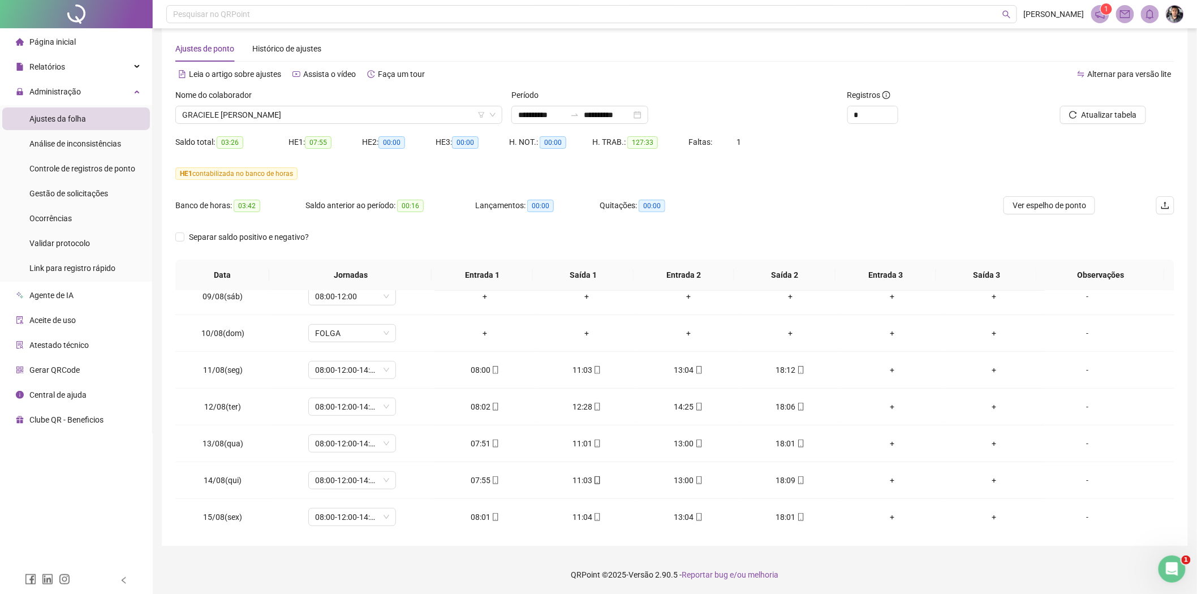
click at [1060, 106] on button "Atualizar tabela" at bounding box center [1103, 115] width 86 height 18
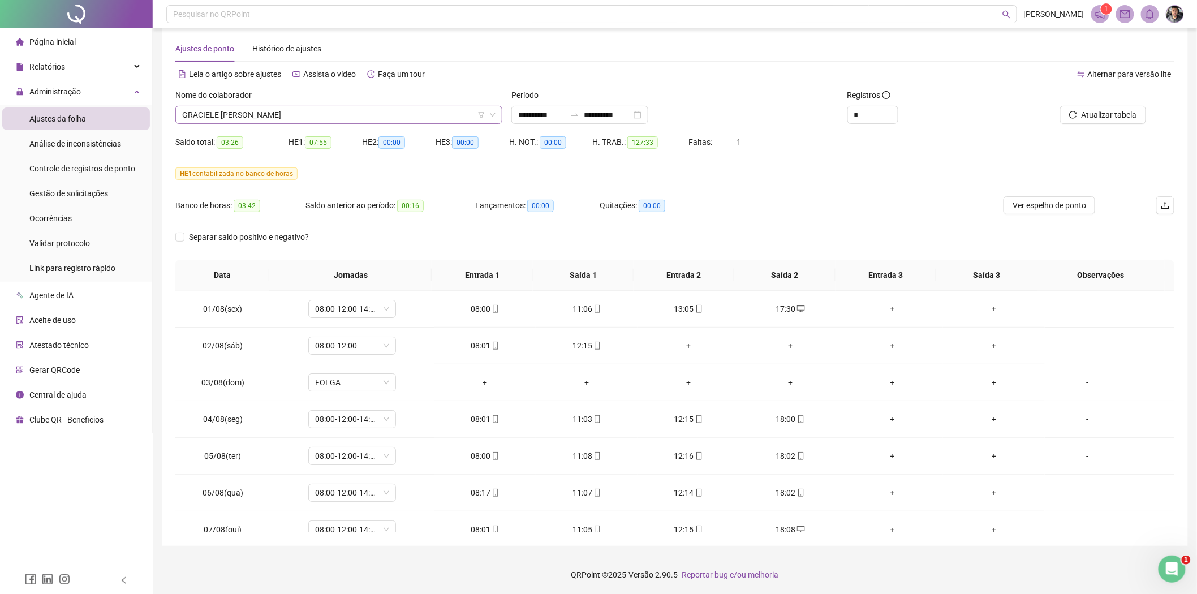
click at [365, 115] on span "GRACIELE [PERSON_NAME]" at bounding box center [338, 114] width 313 height 17
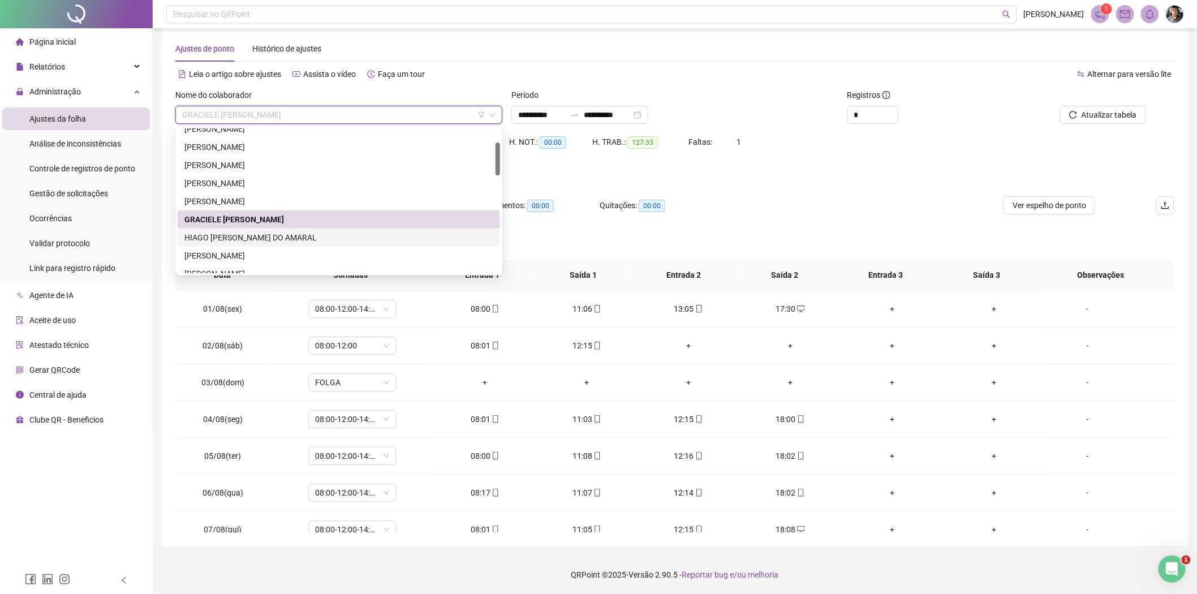
click at [240, 235] on div "HIAGO [PERSON_NAME] DO AMARAL" at bounding box center [338, 237] width 309 height 12
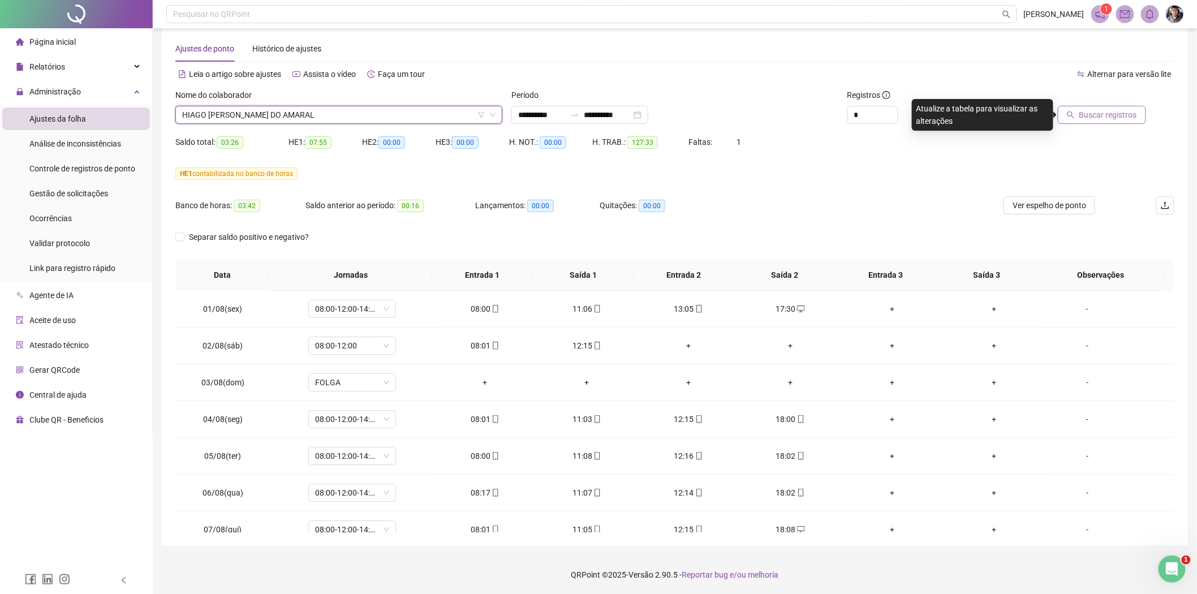
click at [1106, 115] on span "Buscar registros" at bounding box center [1108, 115] width 58 height 12
click at [328, 110] on span "HIAGO [PERSON_NAME] DO AMARAL" at bounding box center [338, 114] width 313 height 17
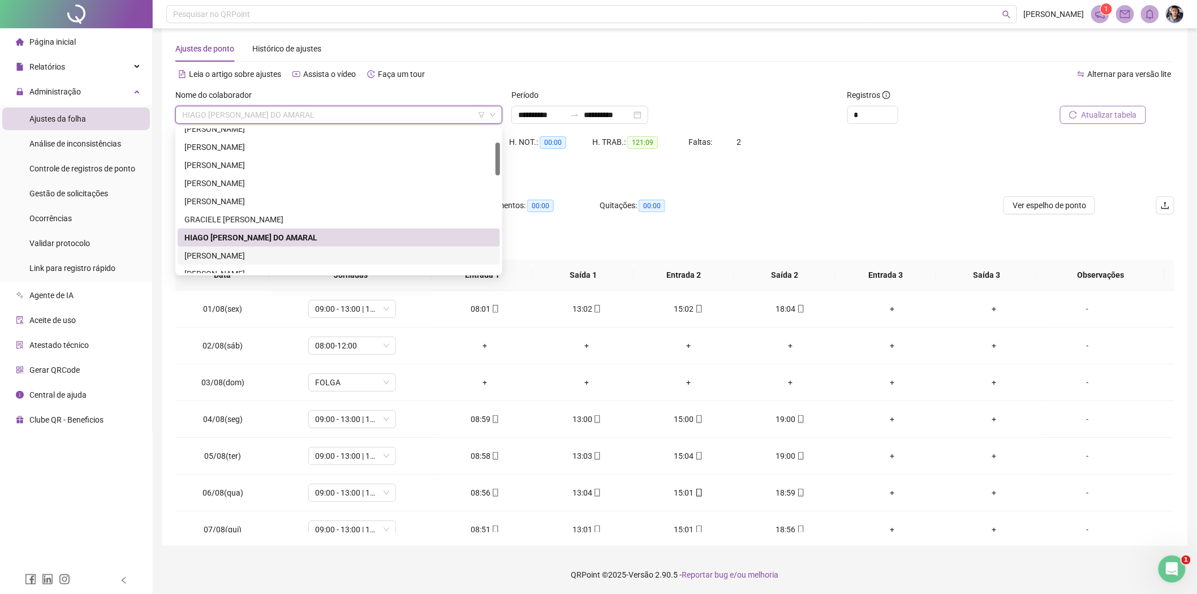
click at [264, 258] on div "[PERSON_NAME]" at bounding box center [338, 255] width 309 height 12
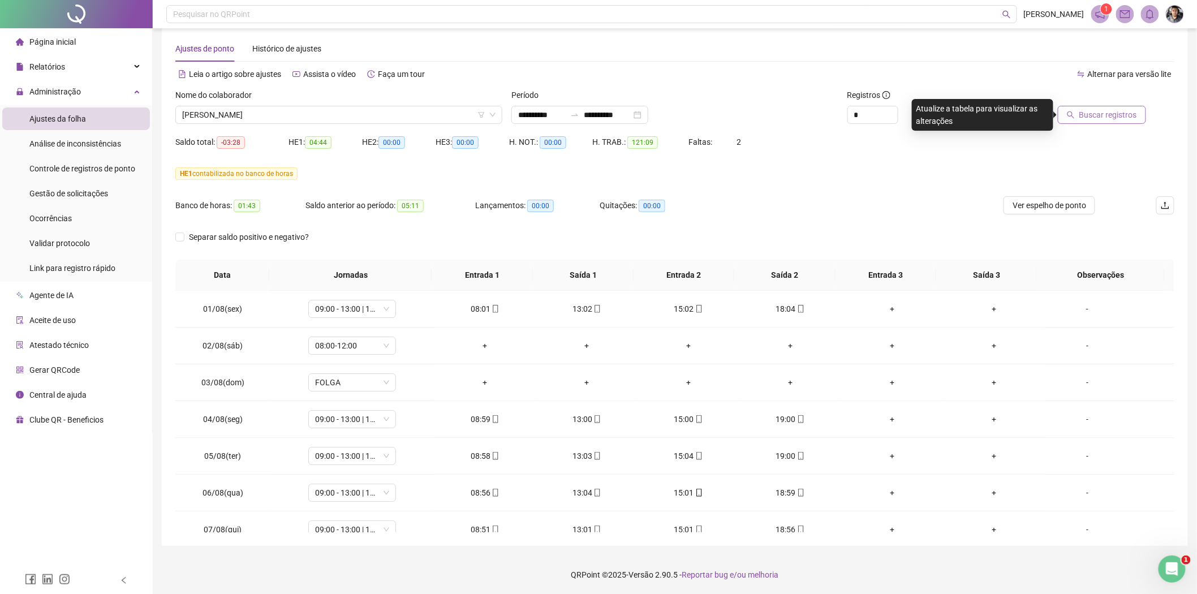
click at [1107, 117] on span "Buscar registros" at bounding box center [1108, 115] width 58 height 12
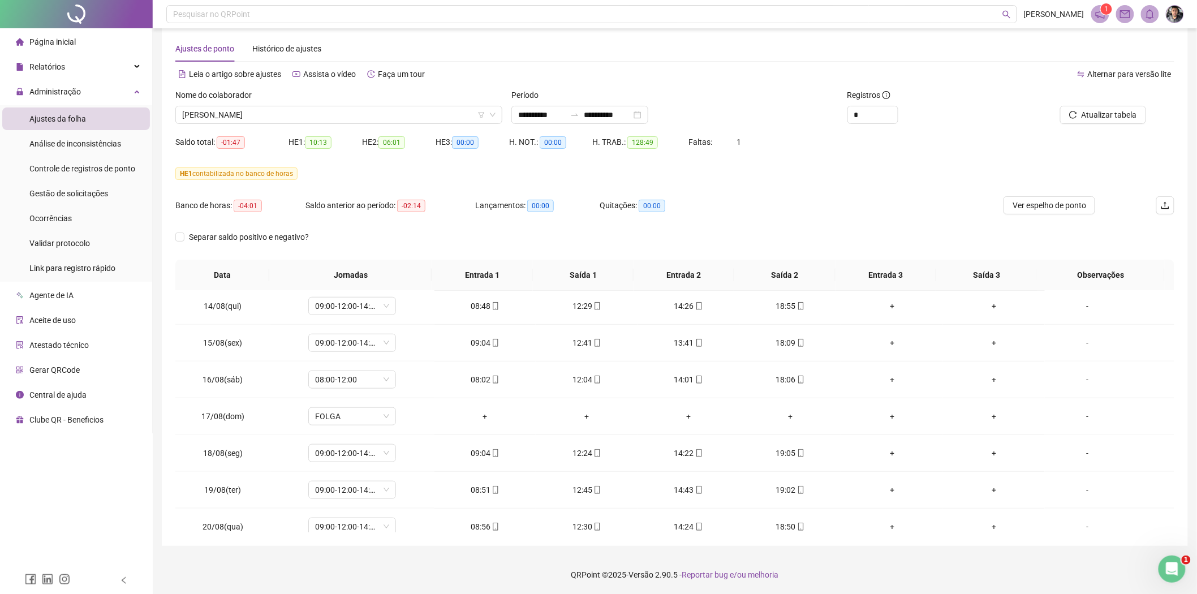
scroll to position [495, 0]
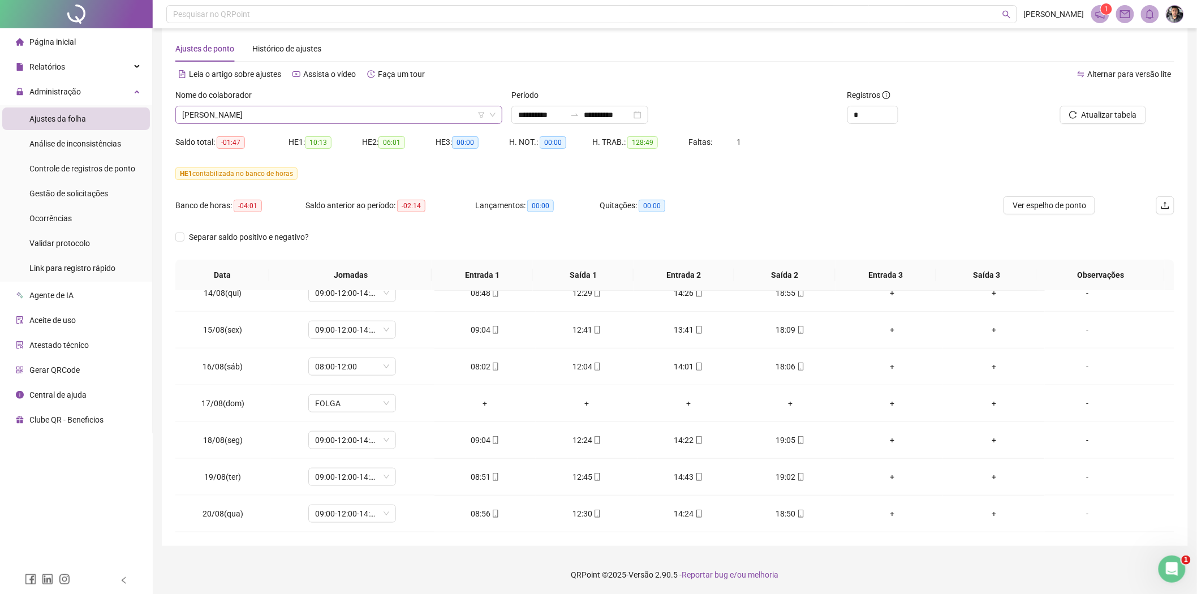
click at [297, 122] on span "[PERSON_NAME]" at bounding box center [338, 114] width 313 height 17
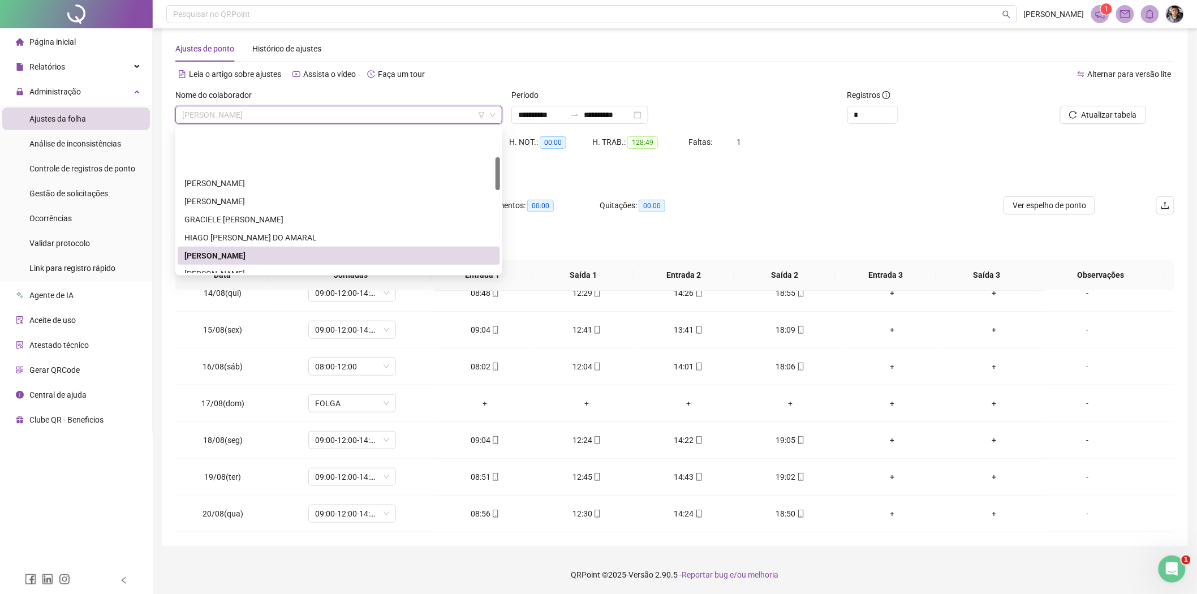
scroll to position [126, 0]
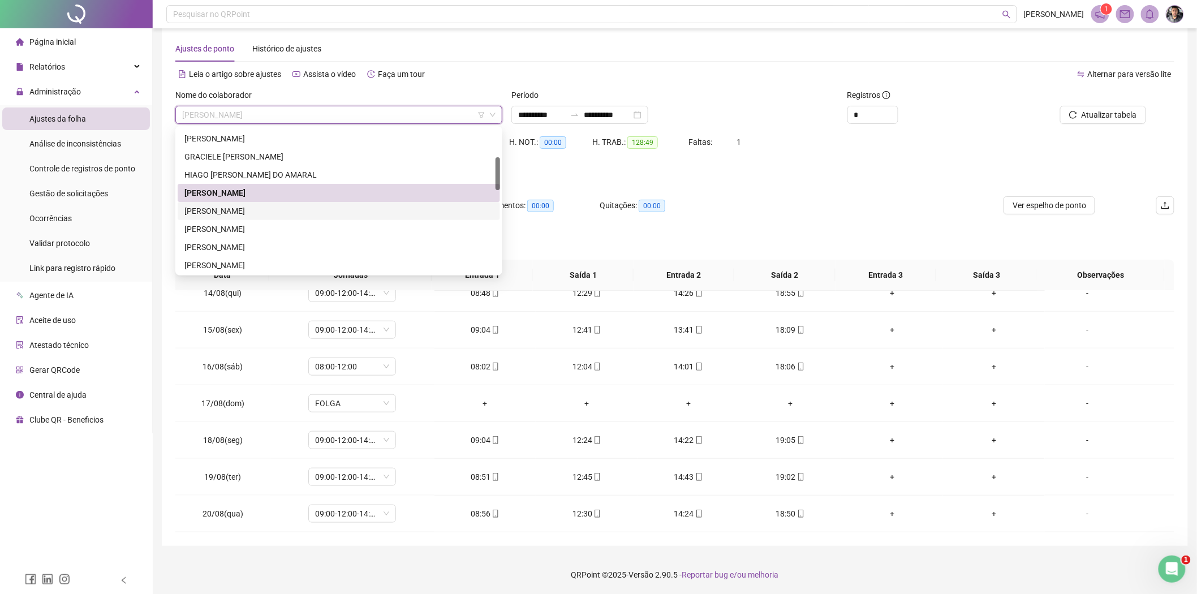
click at [240, 205] on div "[PERSON_NAME]" at bounding box center [338, 211] width 309 height 12
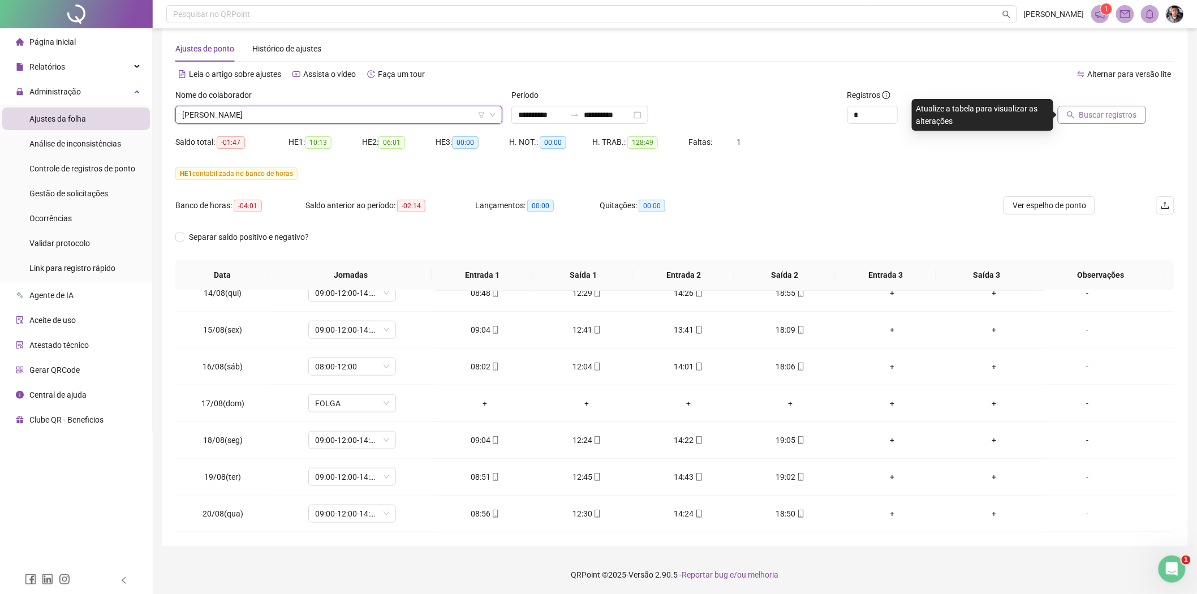
click at [1114, 120] on span "Buscar registros" at bounding box center [1108, 115] width 58 height 12
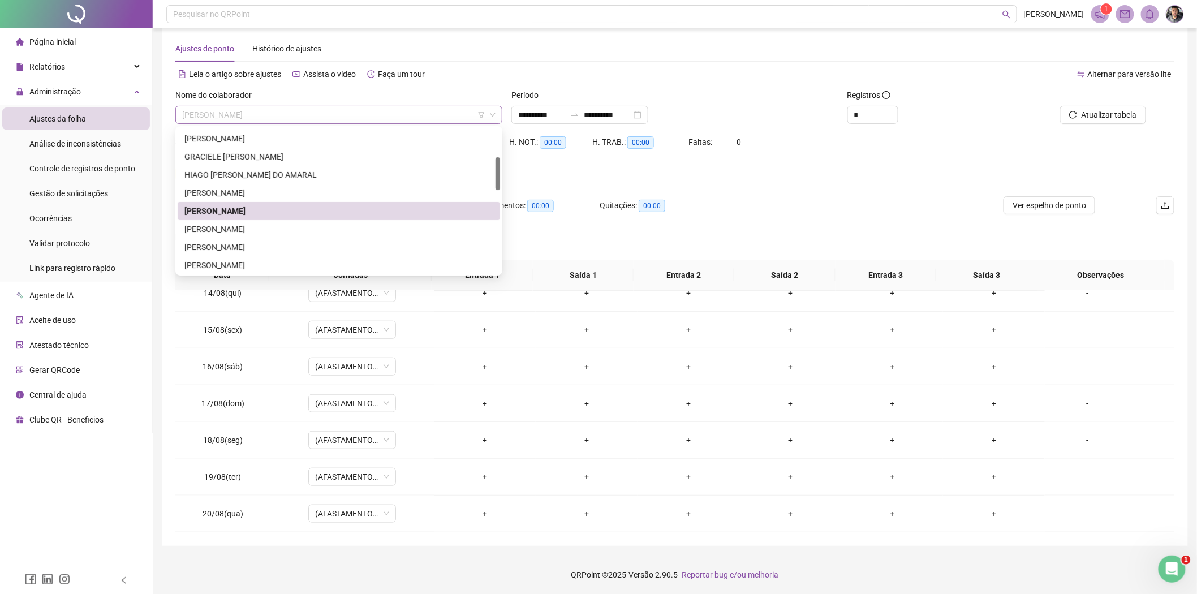
click at [339, 115] on span "[PERSON_NAME]" at bounding box center [338, 114] width 313 height 17
drag, startPoint x: 250, startPoint y: 234, endPoint x: 266, endPoint y: 239, distance: 17.0
click at [250, 234] on div "[PERSON_NAME]" at bounding box center [338, 229] width 309 height 12
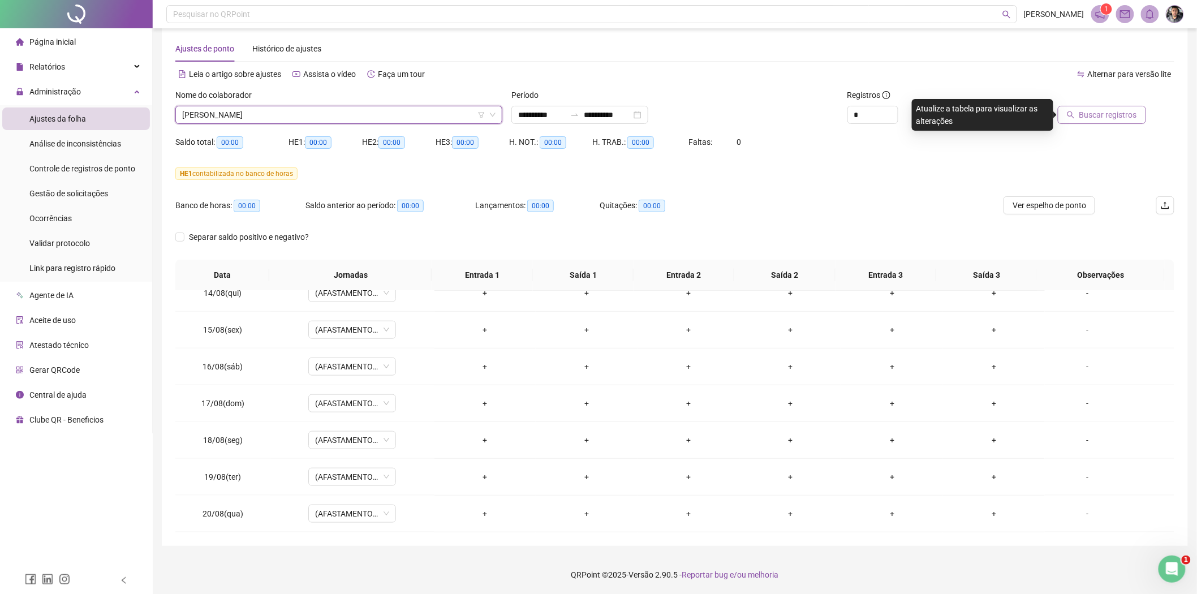
click at [1093, 114] on span "Buscar registros" at bounding box center [1108, 115] width 58 height 12
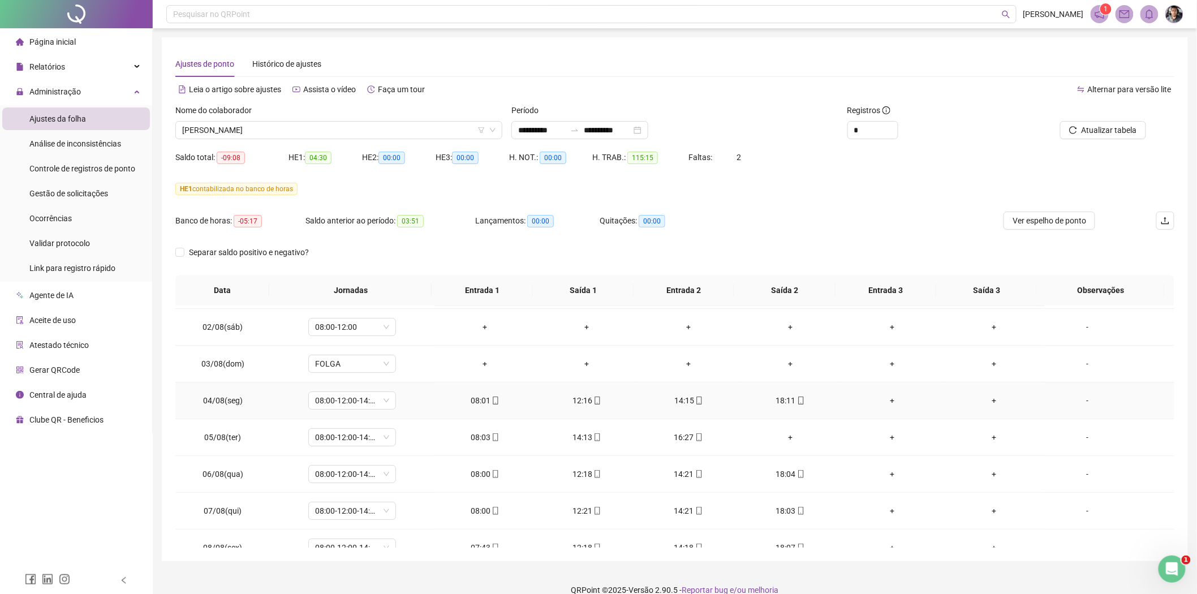
scroll to position [63, 0]
